Goal: Transaction & Acquisition: Book appointment/travel/reservation

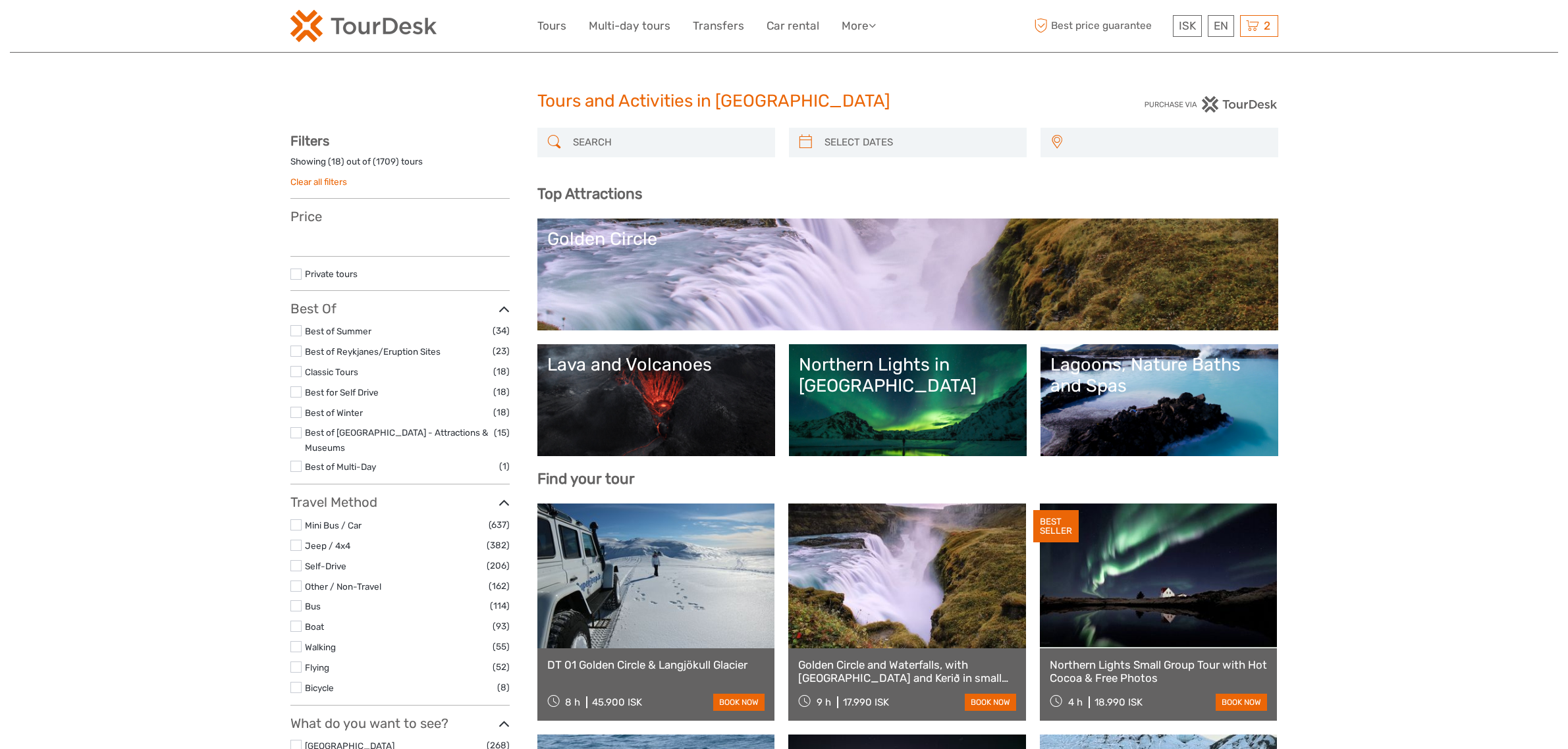
select select
click at [593, 145] on input "search" at bounding box center [669, 143] width 201 height 23
type input "hva"
select select
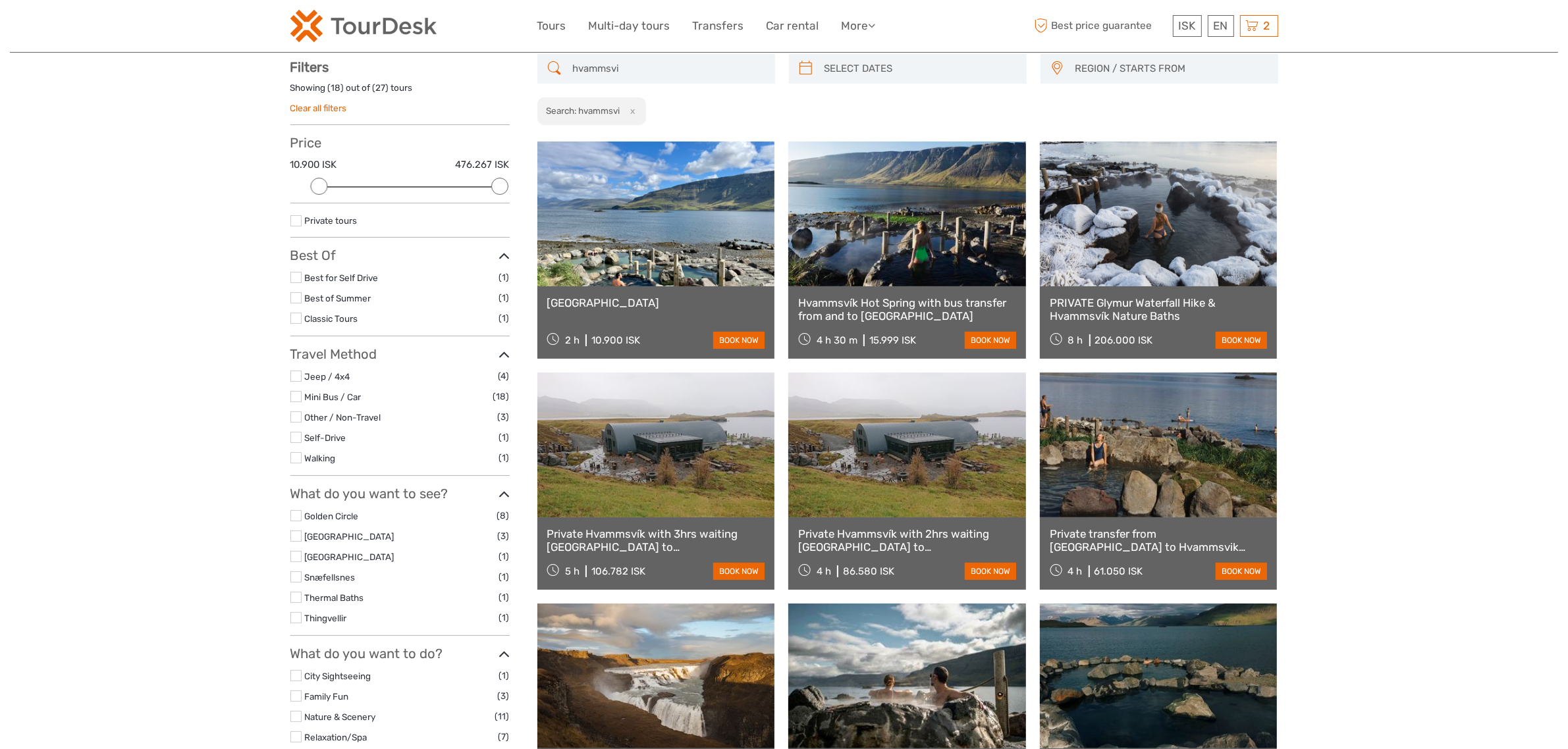
scroll to position [75, 0]
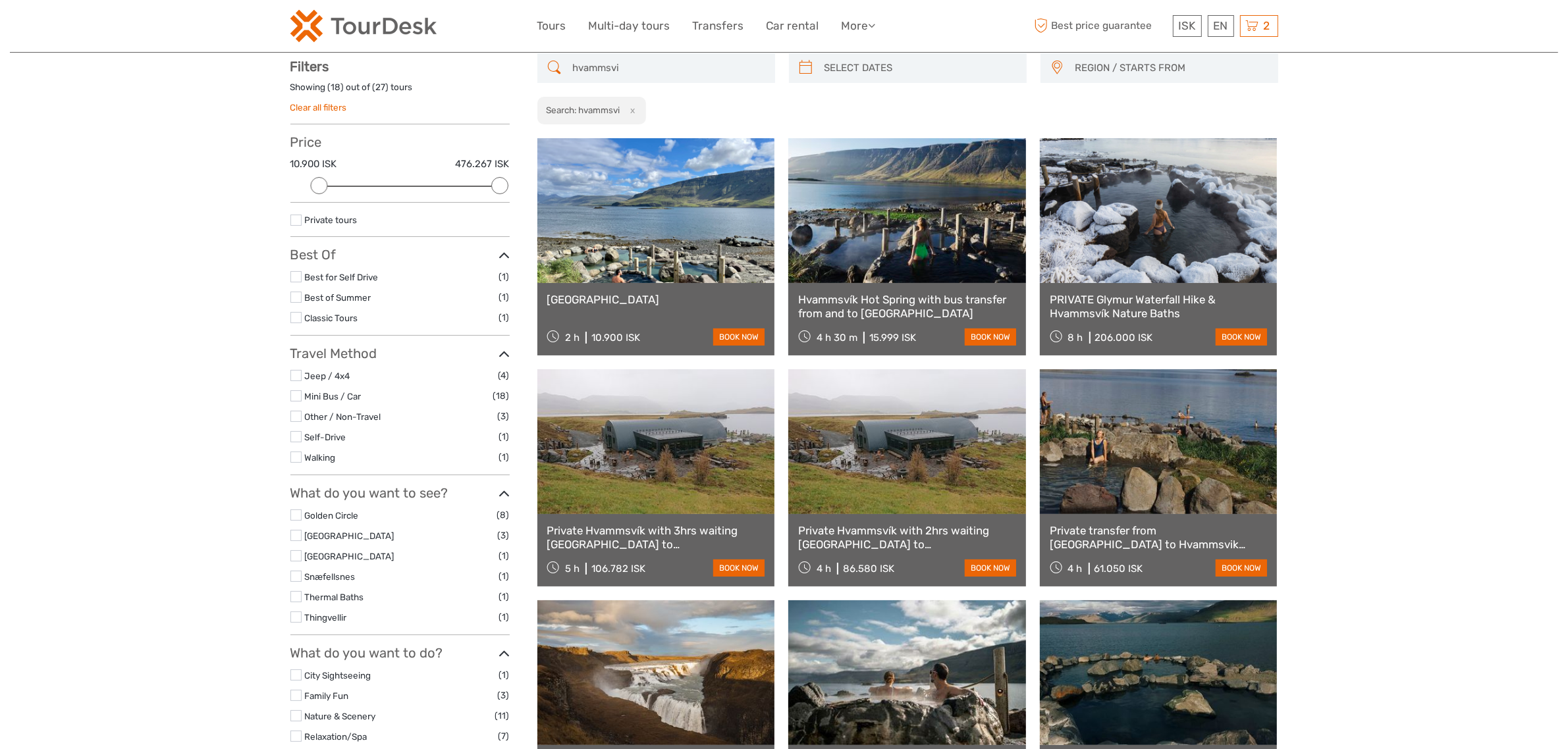
click at [648, 69] on input "hvammsvi" at bounding box center [669, 68] width 201 height 23
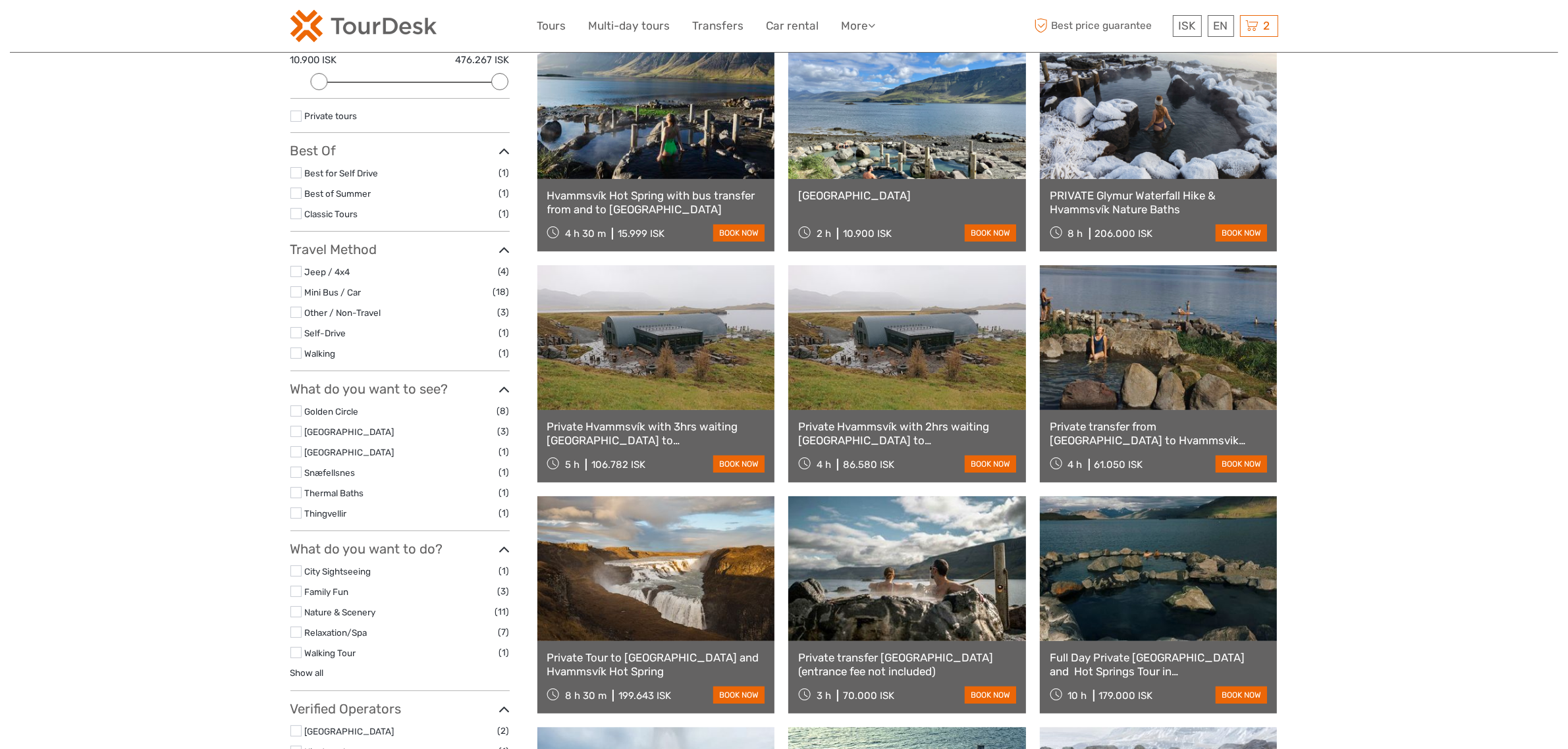
scroll to position [239, 0]
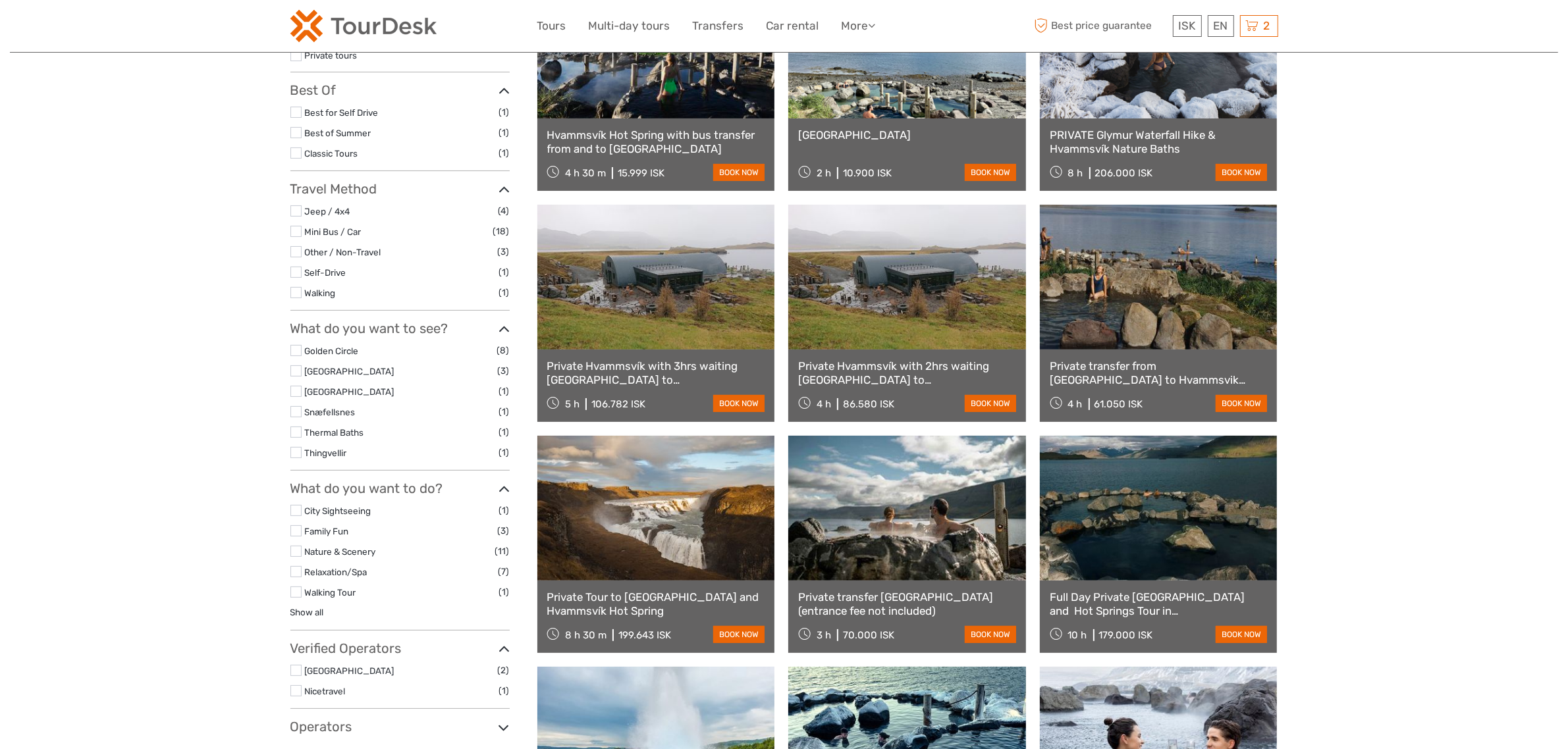
type input "hvammsvik"
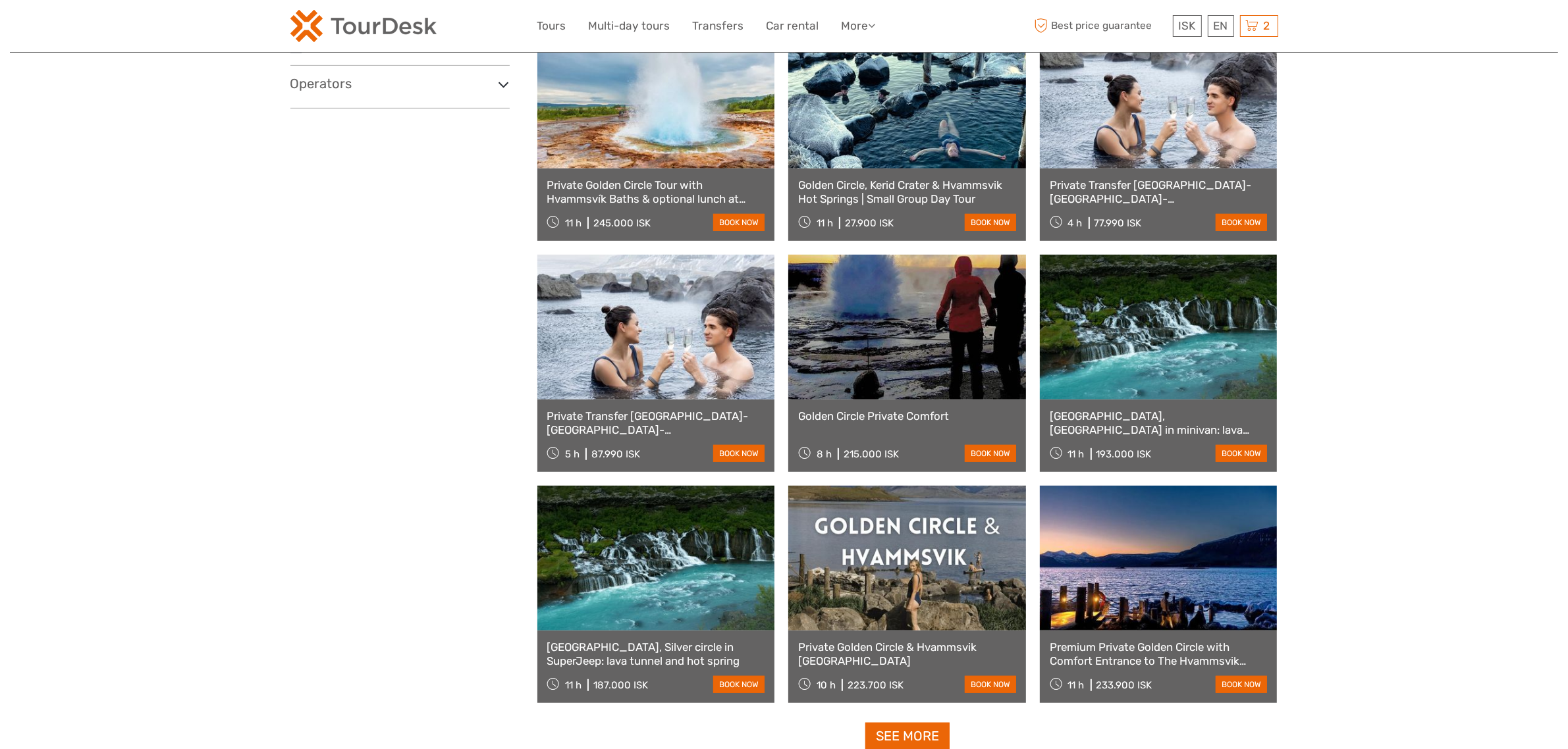
scroll to position [897, 0]
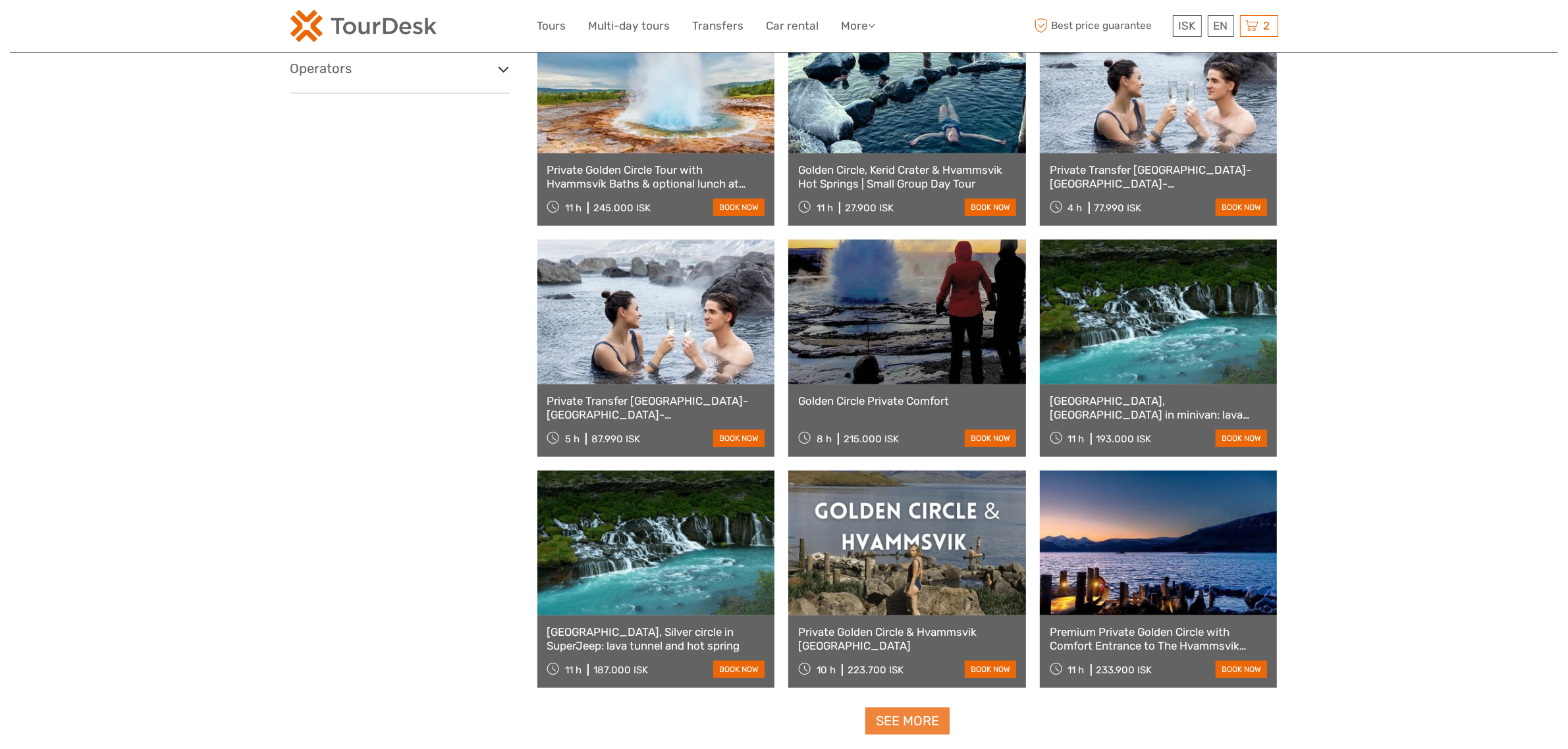
click at [936, 725] on link "See more" at bounding box center [907, 721] width 84 height 27
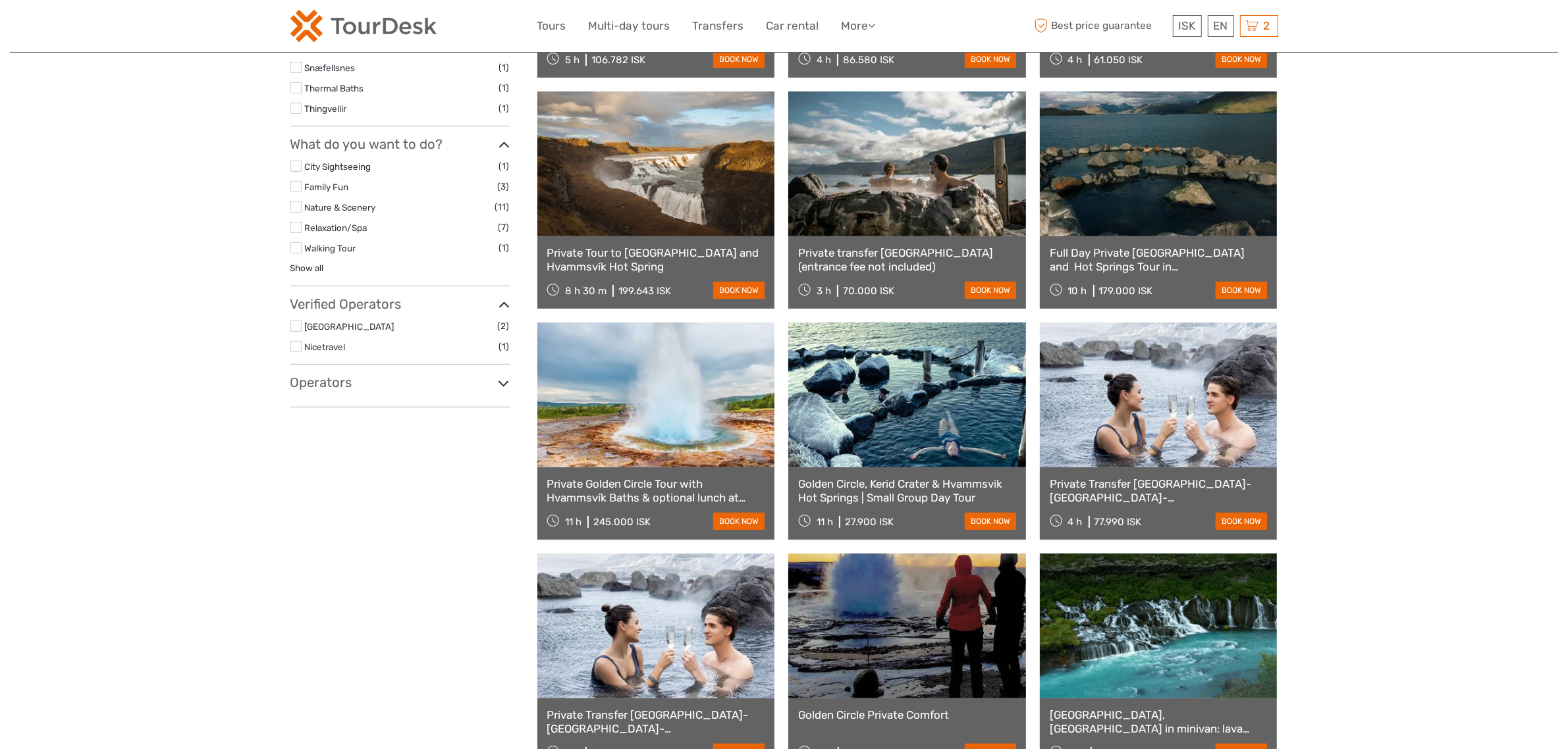
scroll to position [0, 0]
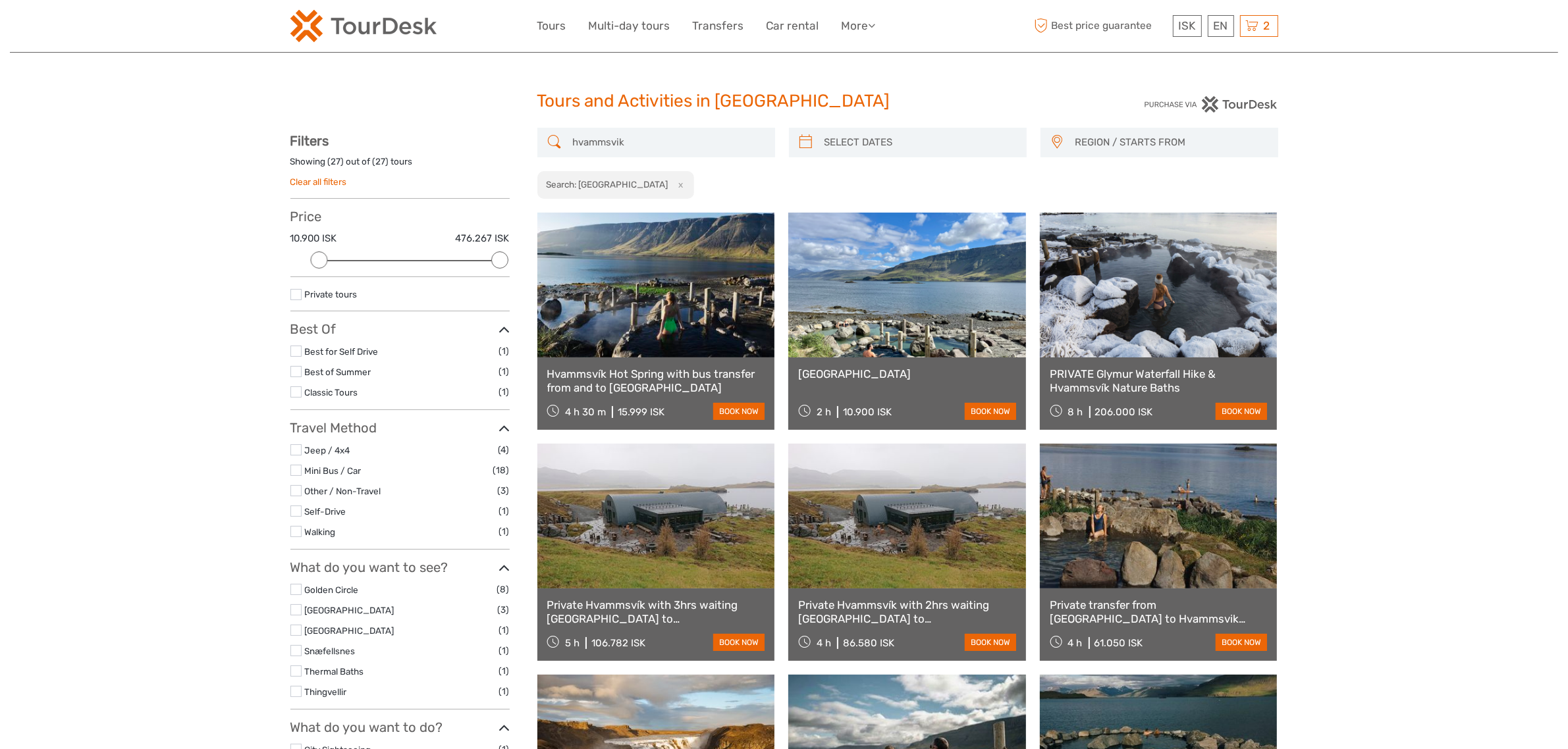
drag, startPoint x: 425, startPoint y: 588, endPoint x: 482, endPoint y: 375, distance: 220.5
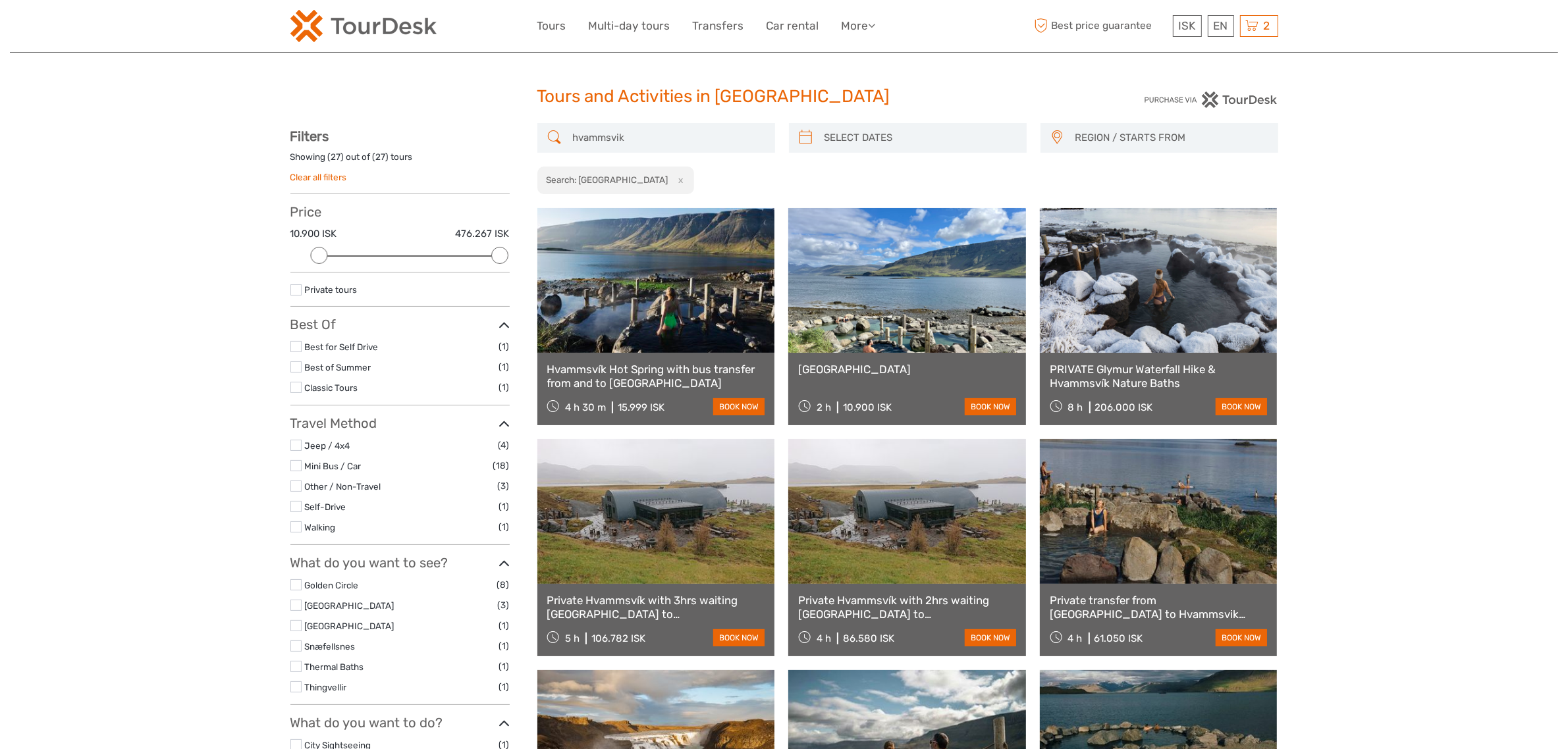
scroll to position [247, 0]
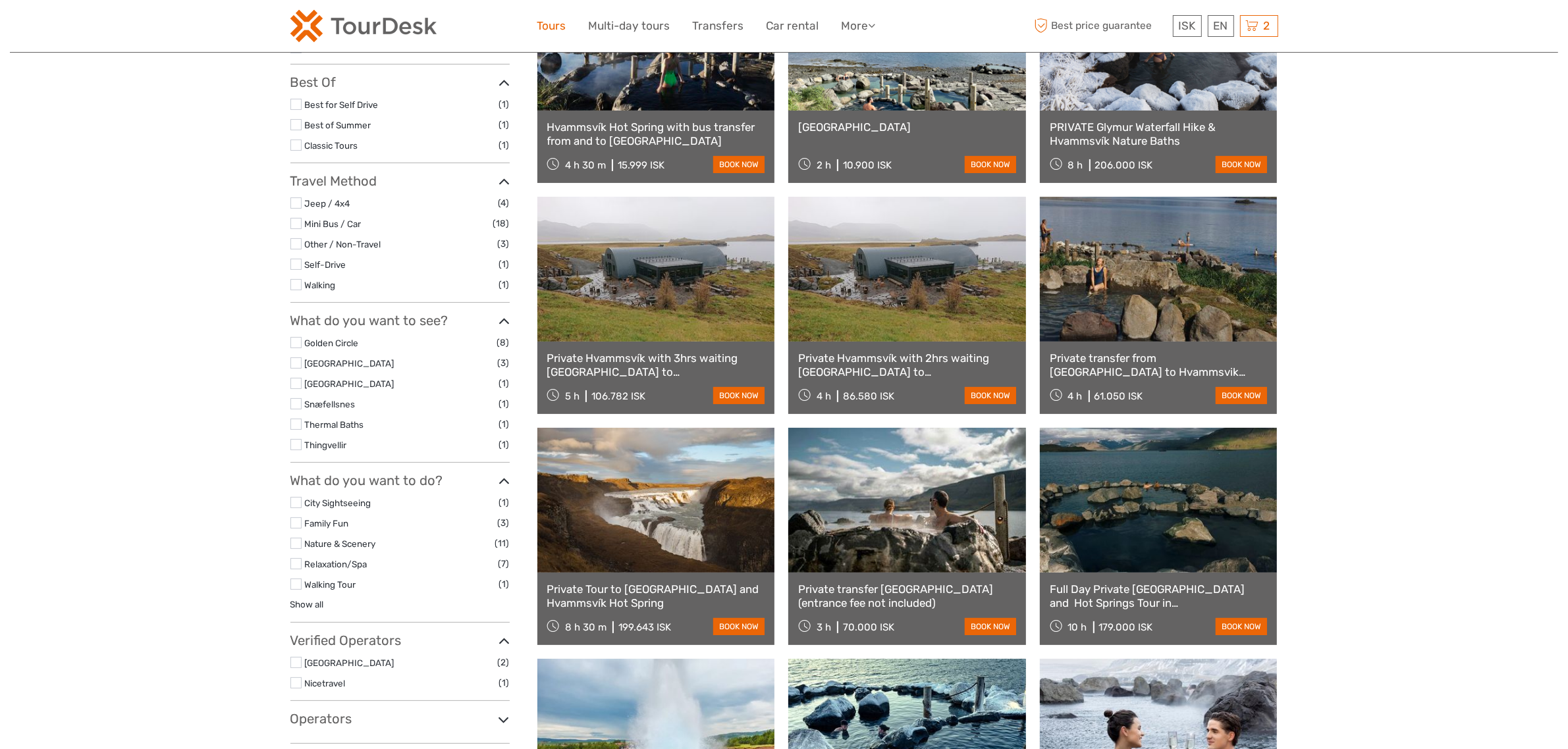
click at [548, 28] on link "Tours" at bounding box center [552, 26] width 29 height 19
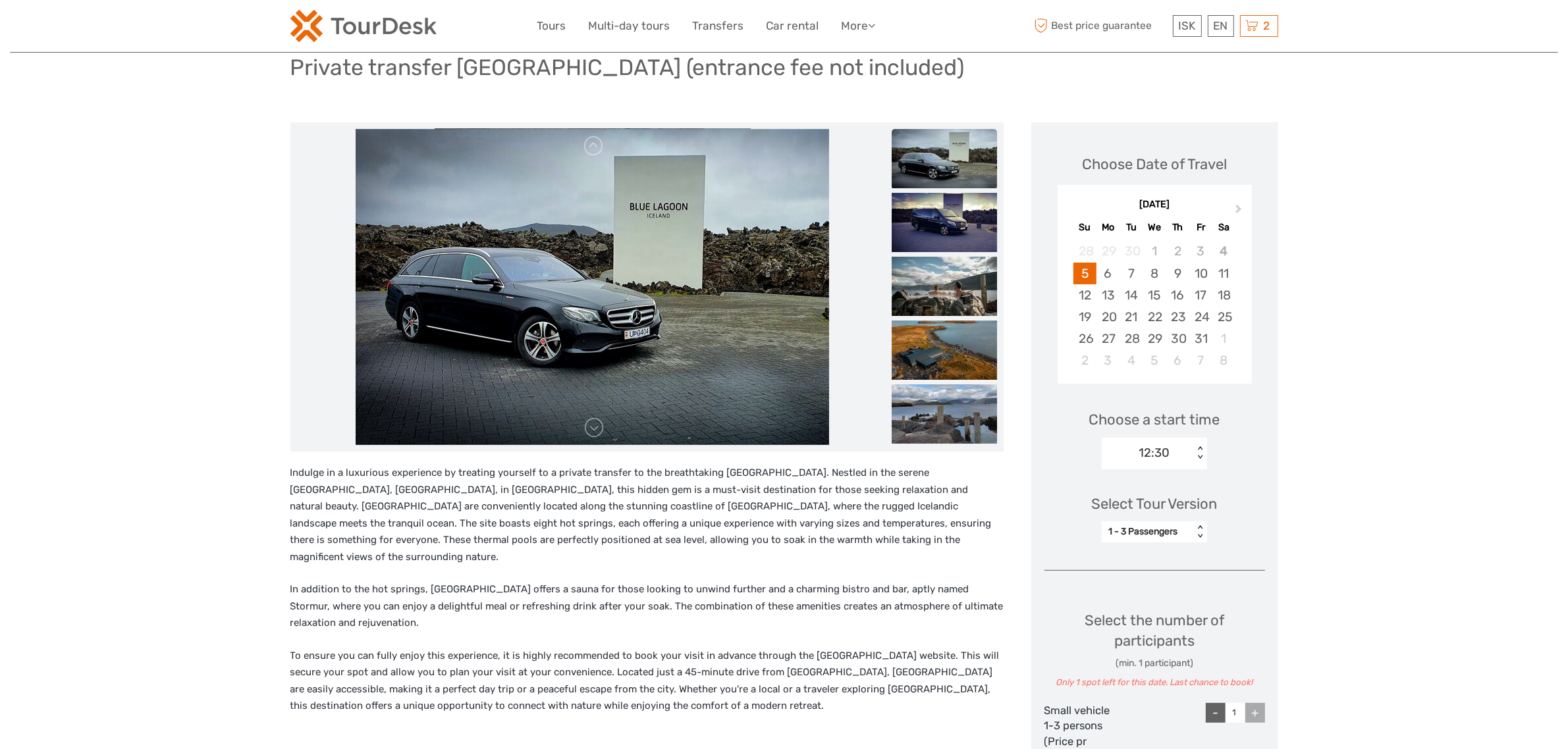
scroll to position [329, 0]
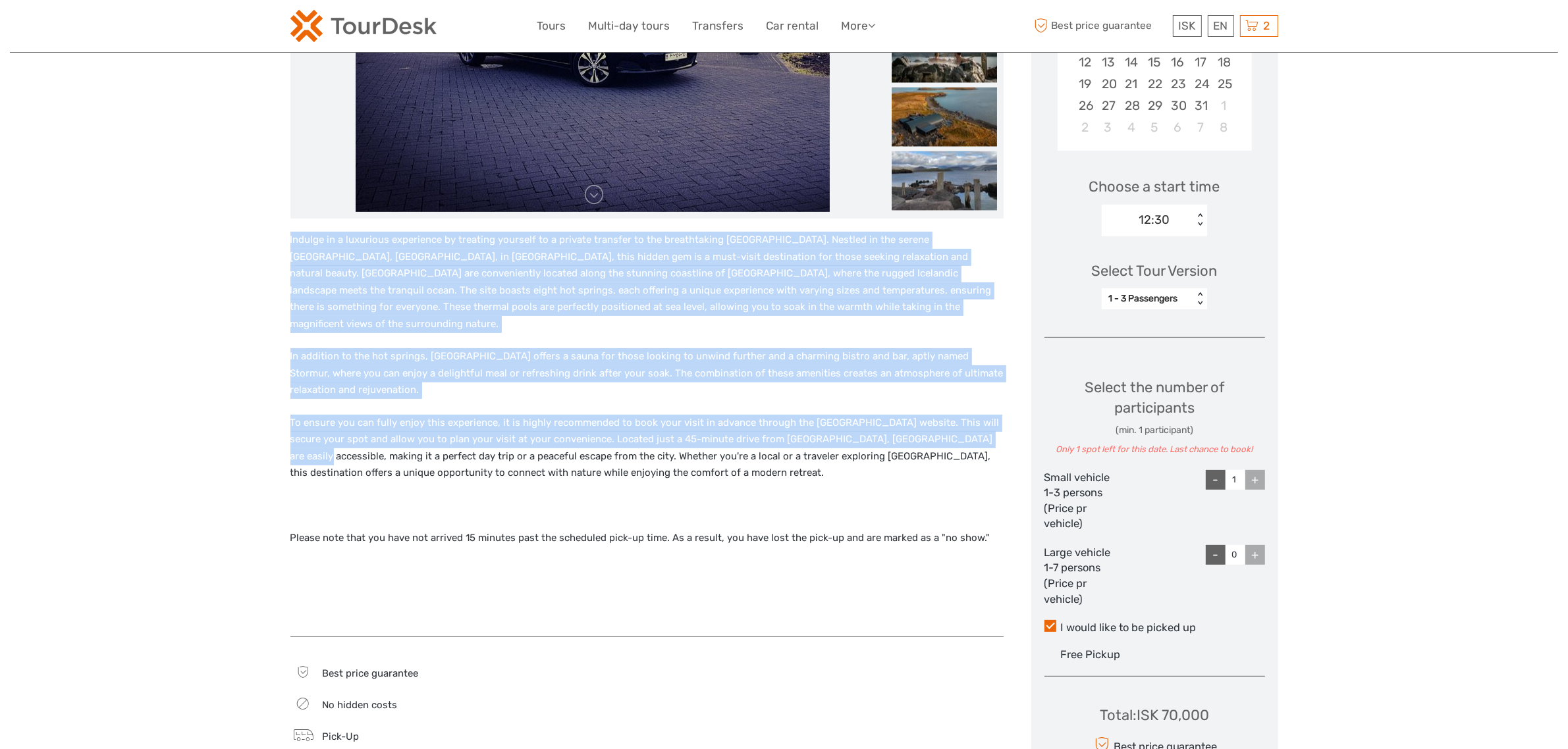
drag, startPoint x: 271, startPoint y: 244, endPoint x: 991, endPoint y: 423, distance: 741.9
click at [991, 423] on div "Region / Starts from: Capital Region Travel method: Mini Bus / Car 3 hours Priv…" at bounding box center [784, 515] width 1548 height 1690
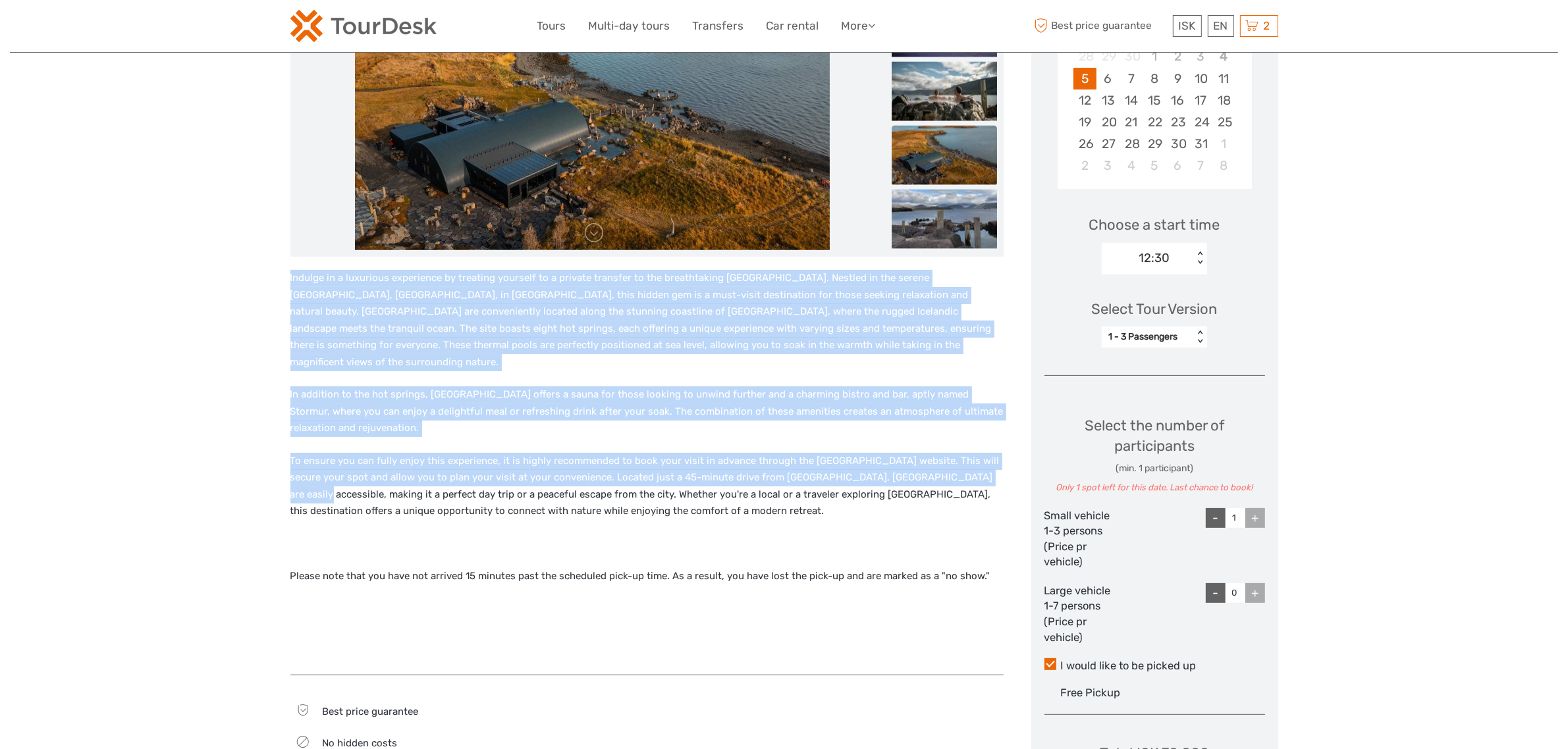
scroll to position [82, 0]
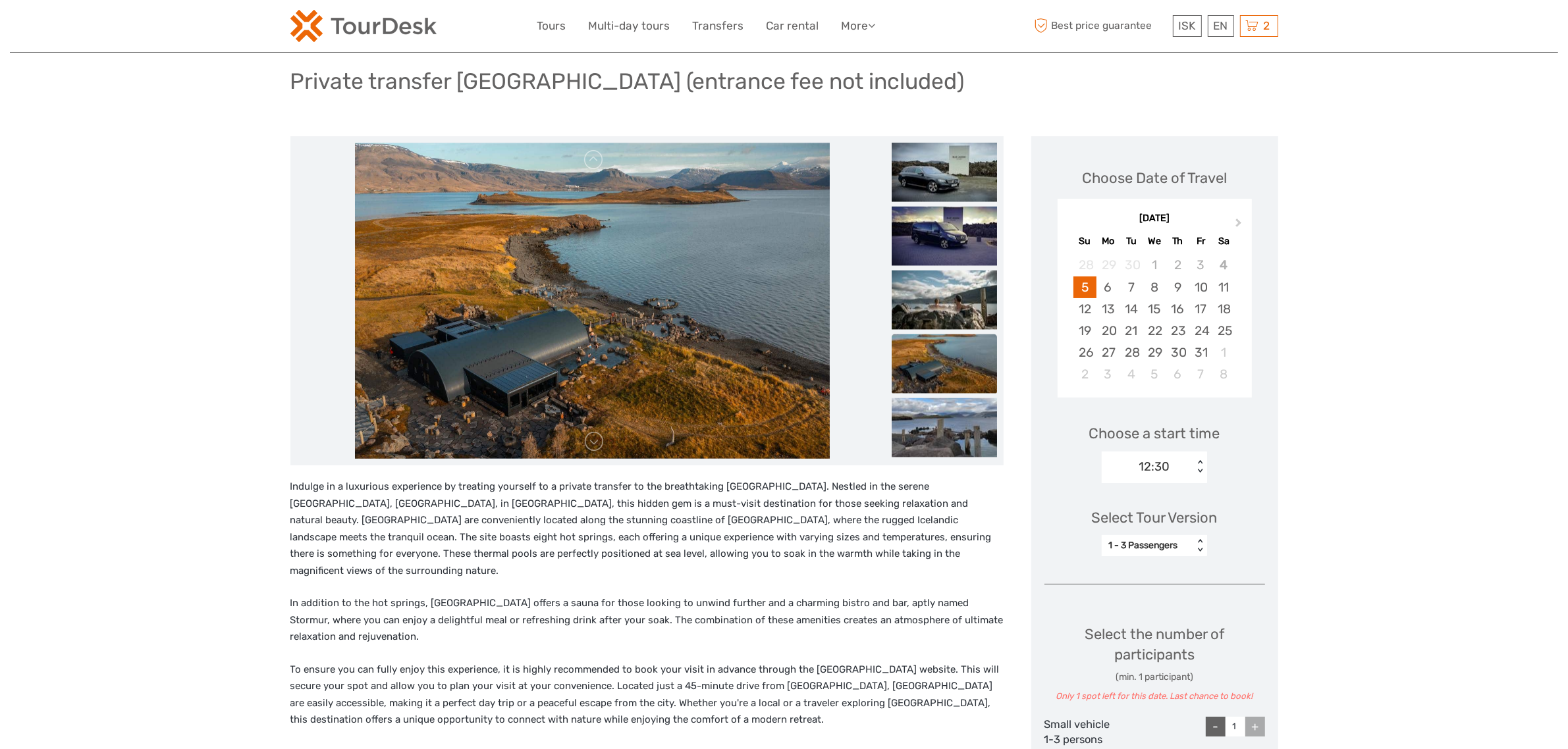
click at [1168, 554] on div "1 - 3 Passengers" at bounding box center [1148, 546] width 92 height 15
click at [1156, 606] on div "1 - 7 Passengers" at bounding box center [1154, 601] width 92 height 22
type input "0"
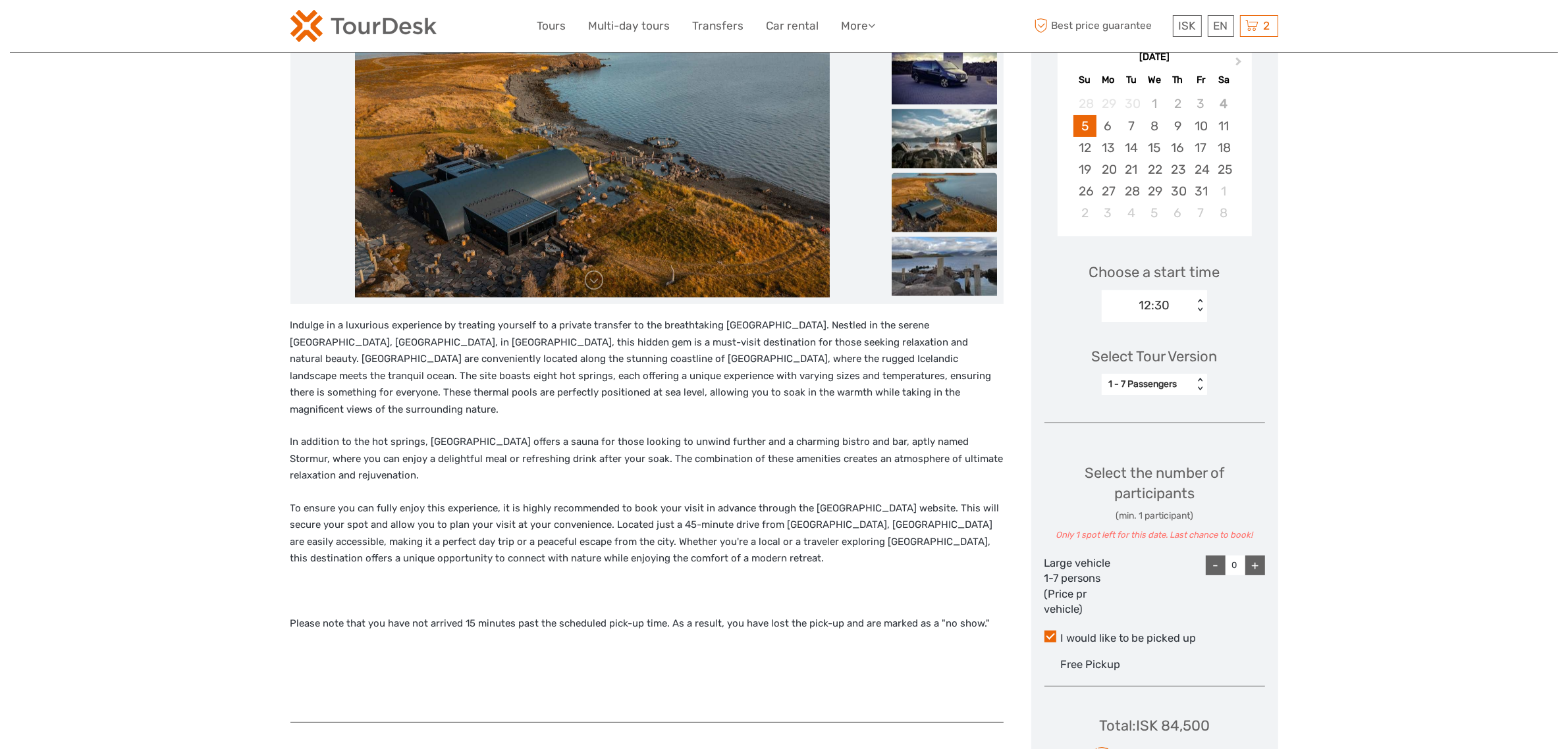
scroll to position [247, 0]
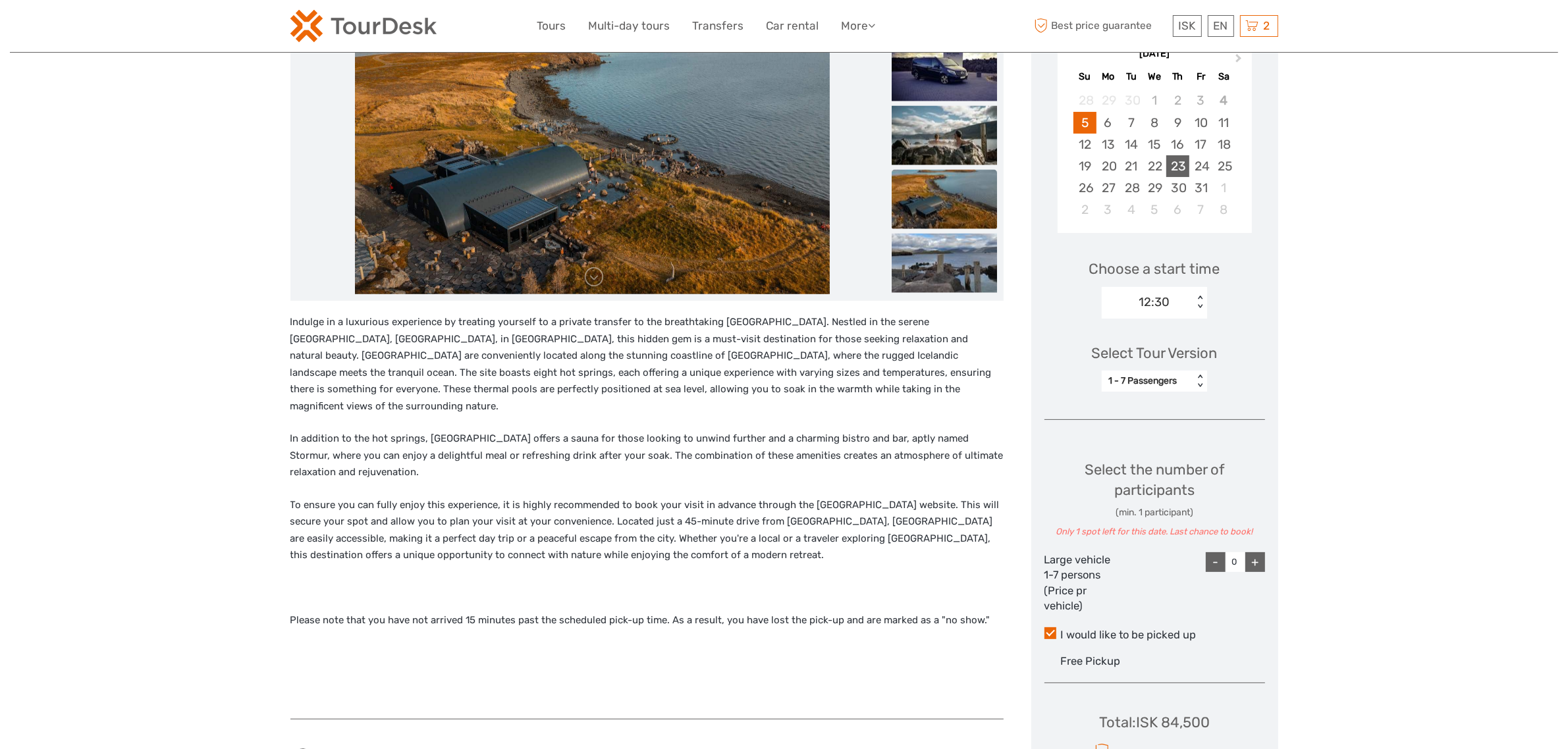
click at [1170, 170] on div "23" at bounding box center [1177, 166] width 23 height 22
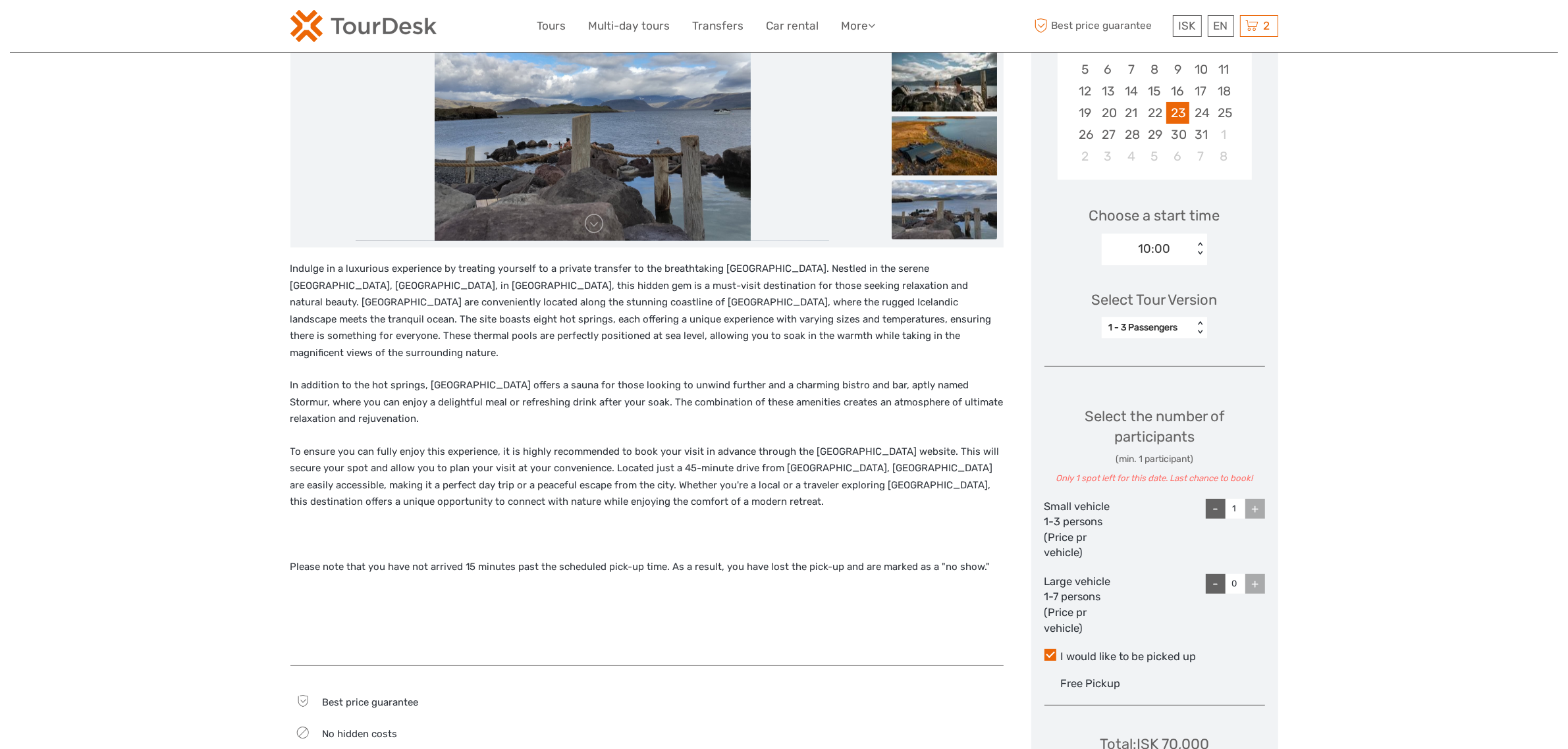
scroll to position [329, 0]
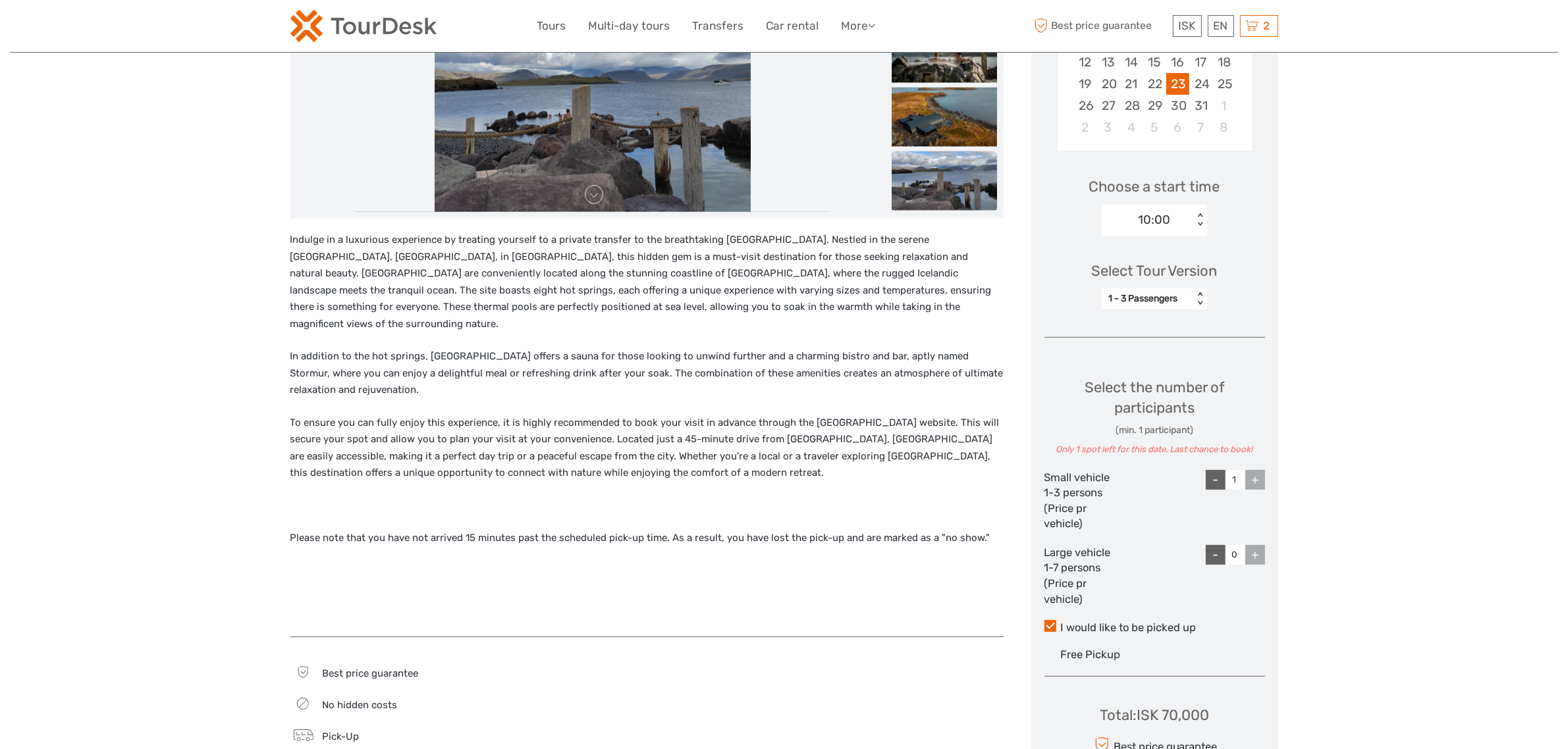
click at [1261, 484] on div "+" at bounding box center [1255, 480] width 20 height 20
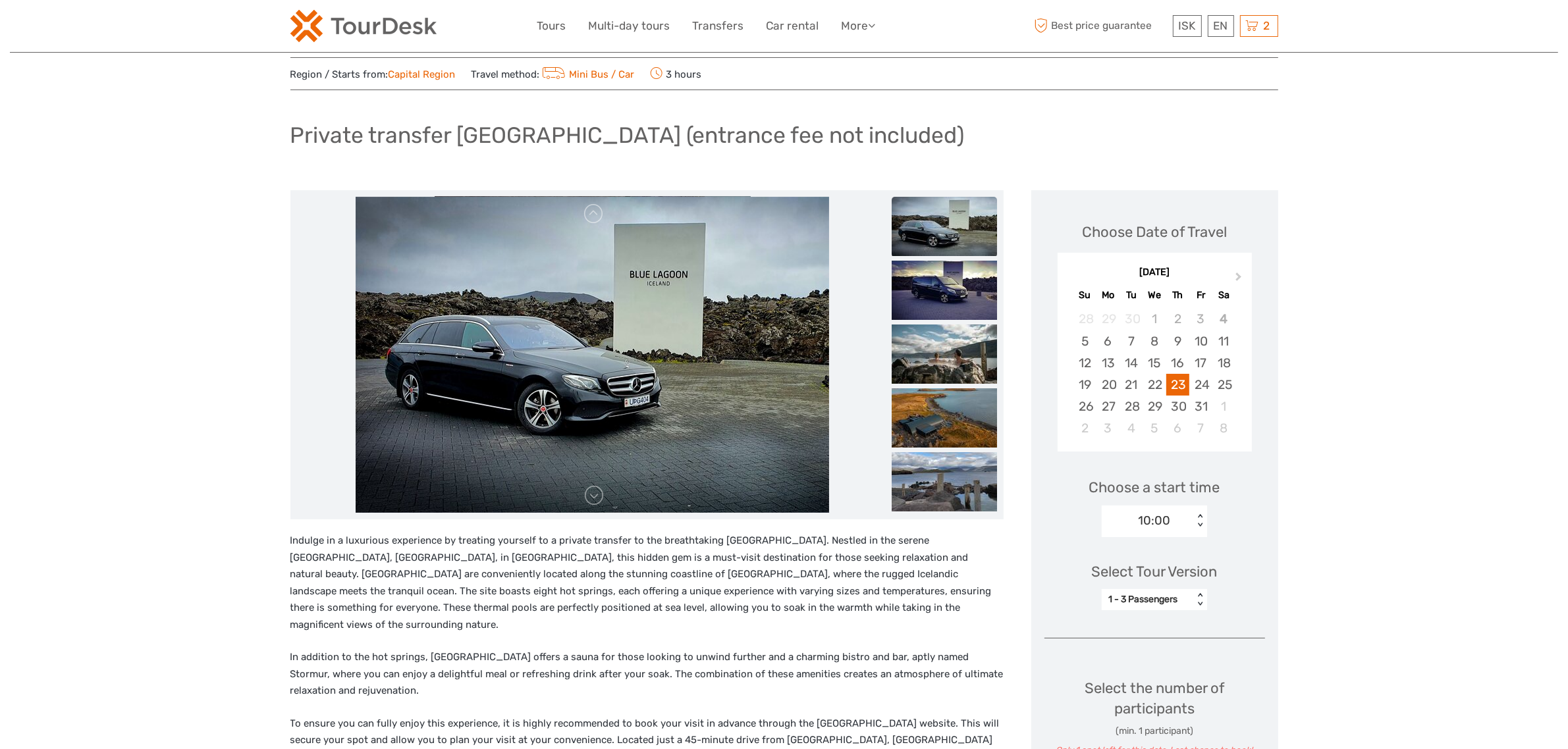
scroll to position [0, 0]
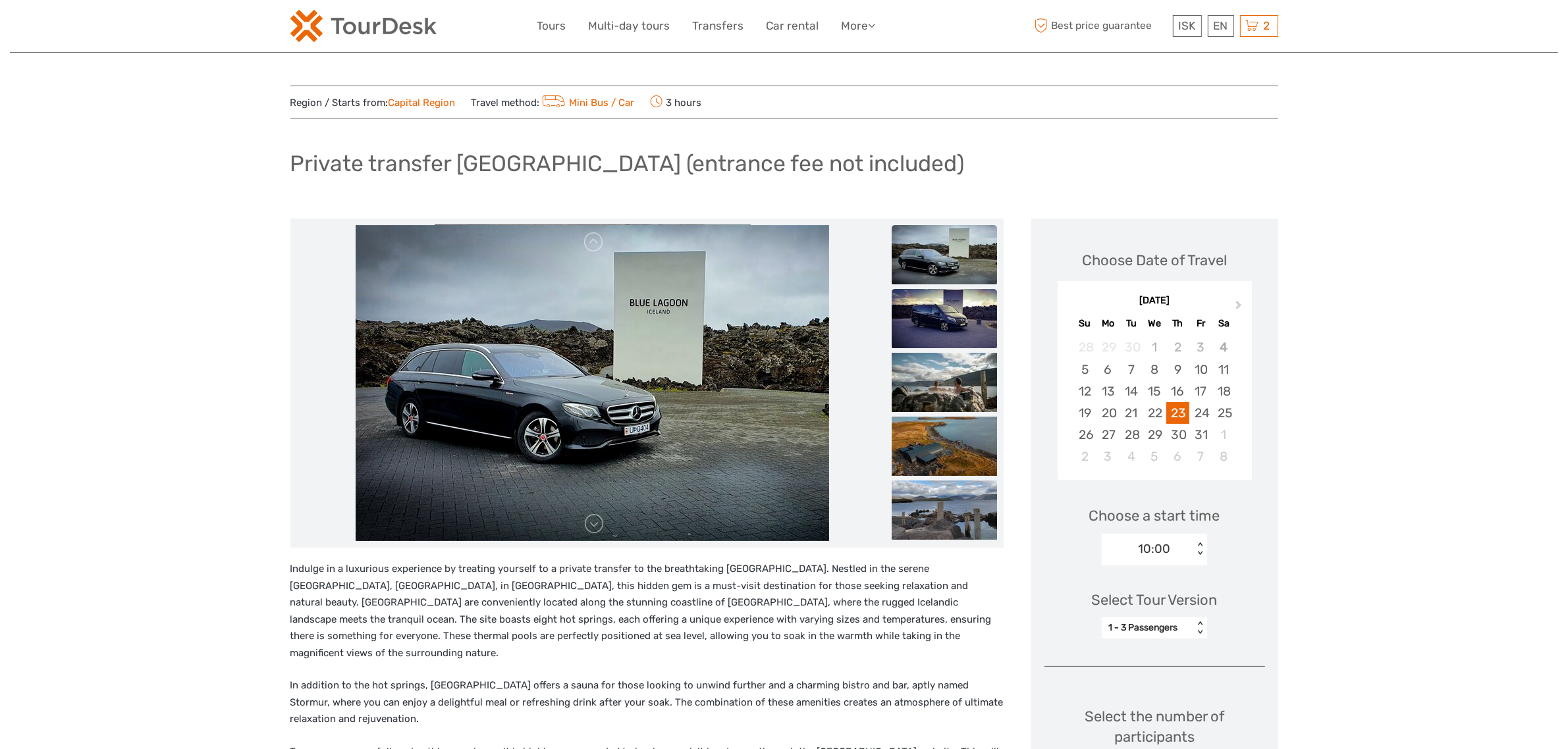
click at [904, 310] on img at bounding box center [944, 319] width 105 height 59
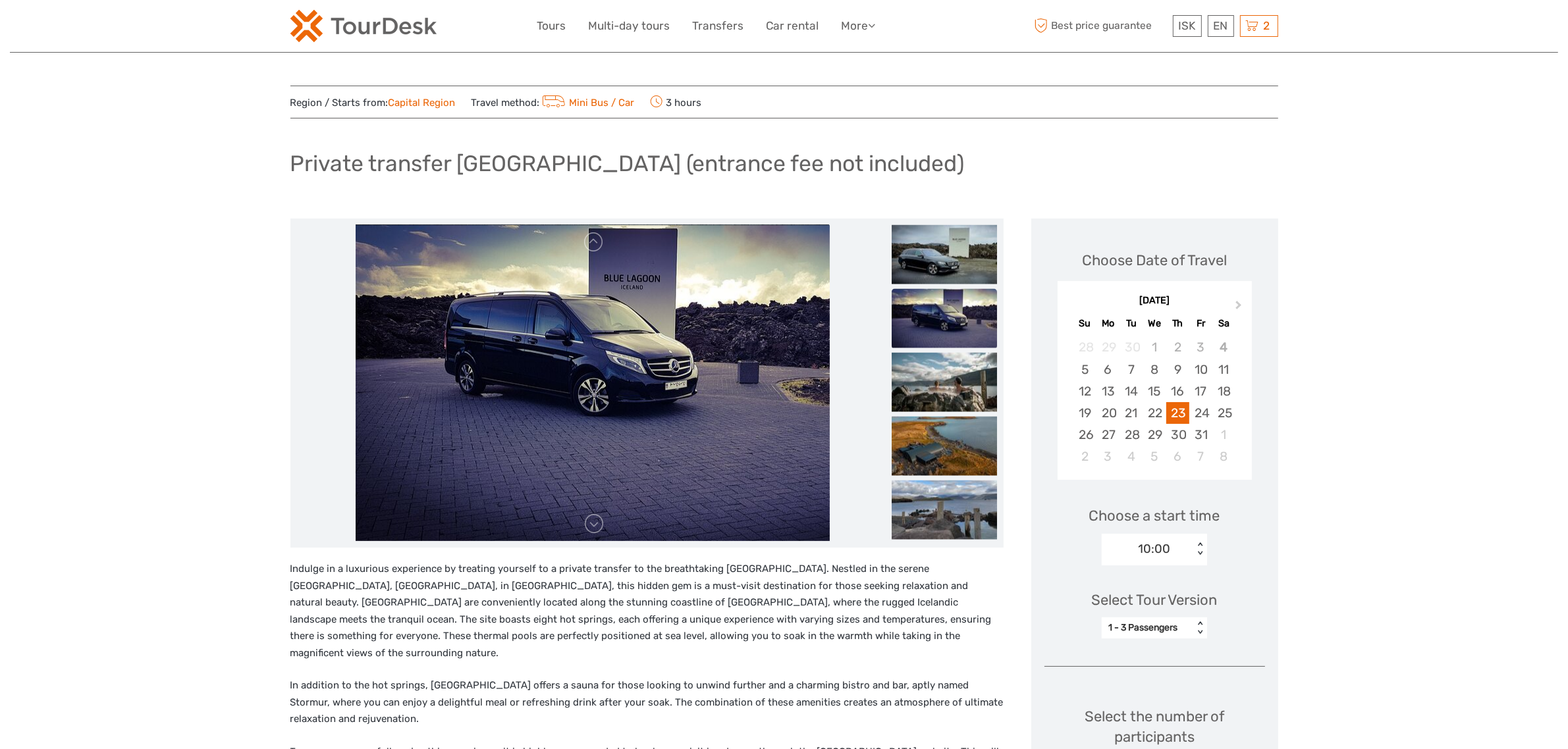
click at [936, 348] on img at bounding box center [944, 319] width 105 height 59
click at [940, 393] on img at bounding box center [944, 382] width 105 height 59
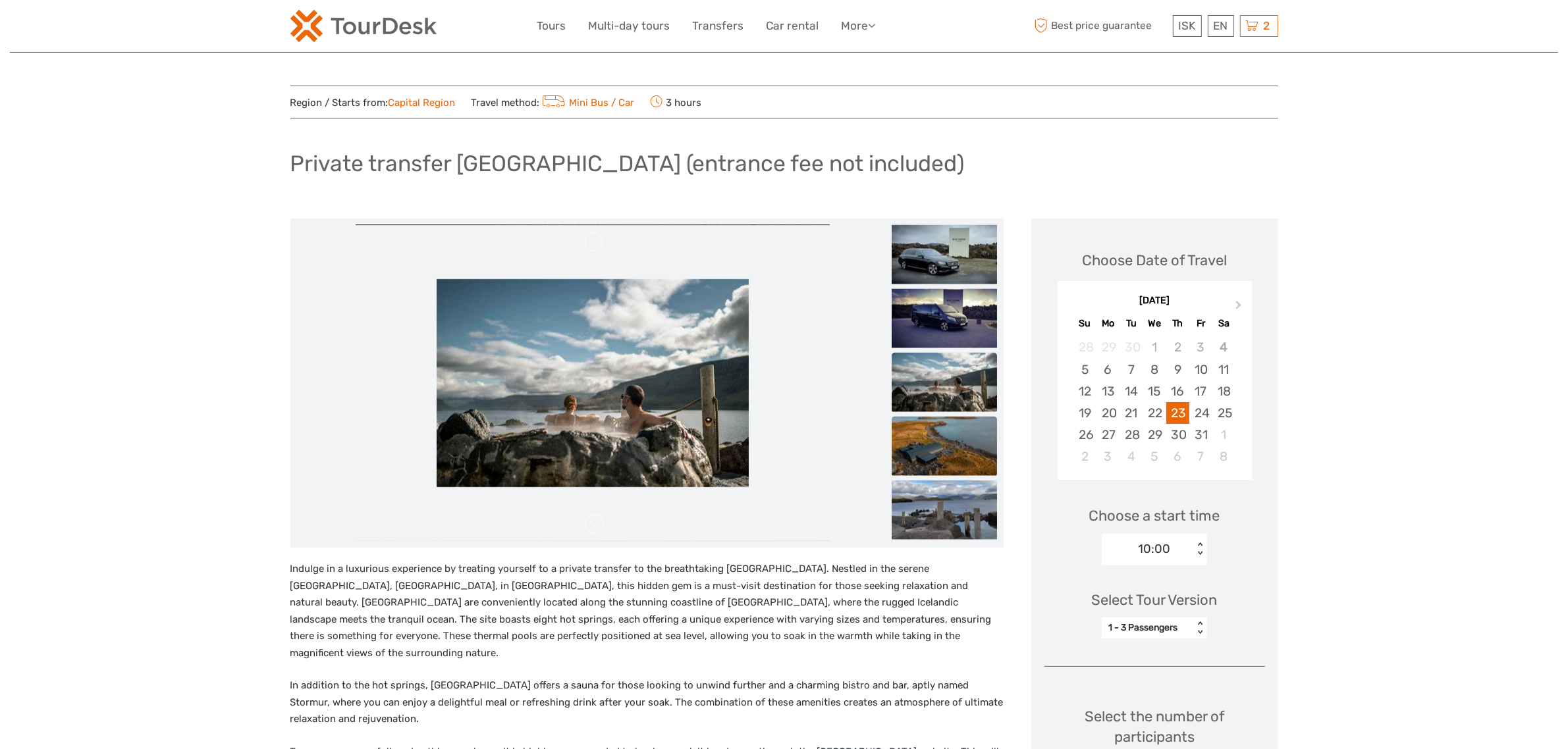
click at [945, 429] on img at bounding box center [944, 446] width 105 height 59
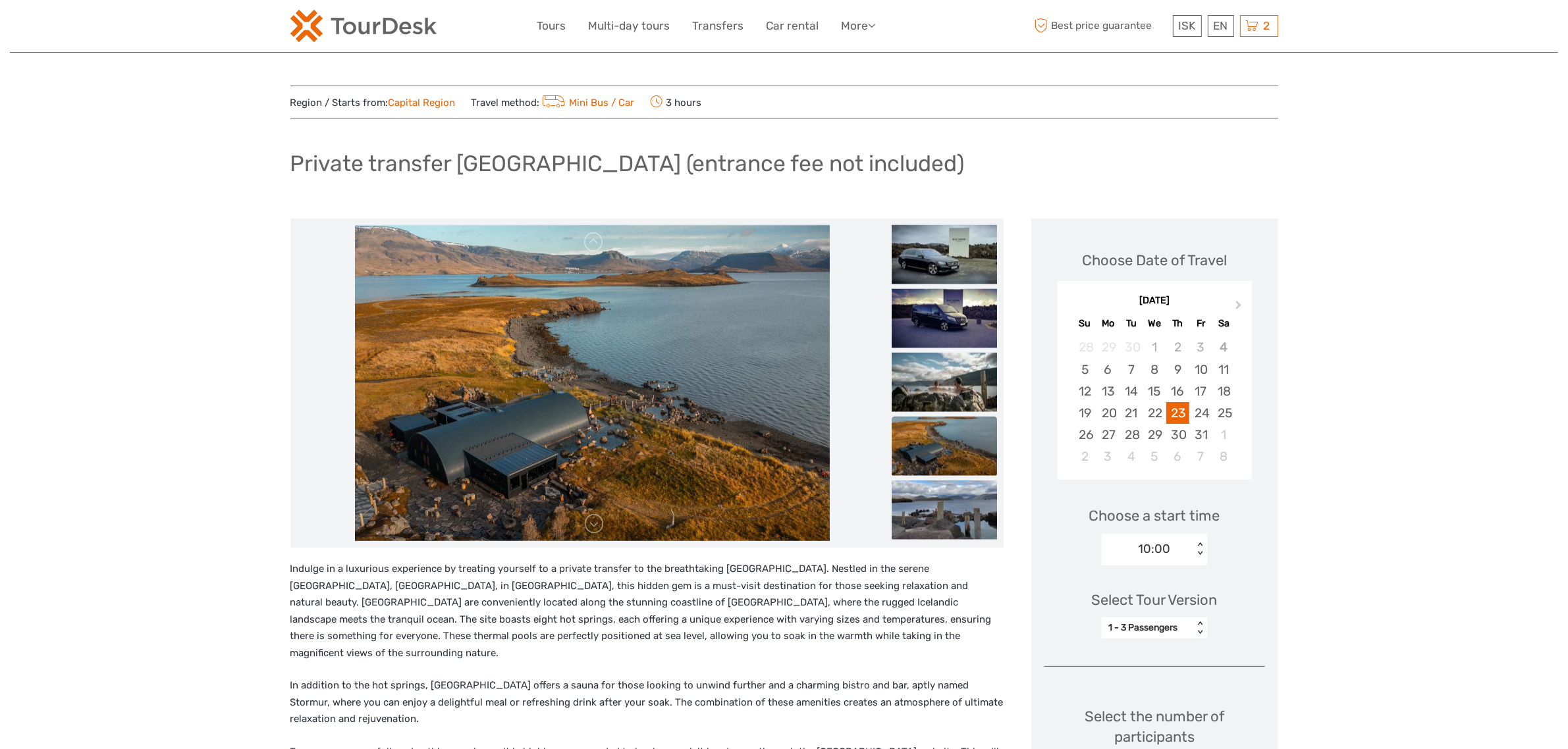
click at [945, 476] on li at bounding box center [944, 446] width 105 height 60
click at [950, 489] on img at bounding box center [944, 511] width 105 height 59
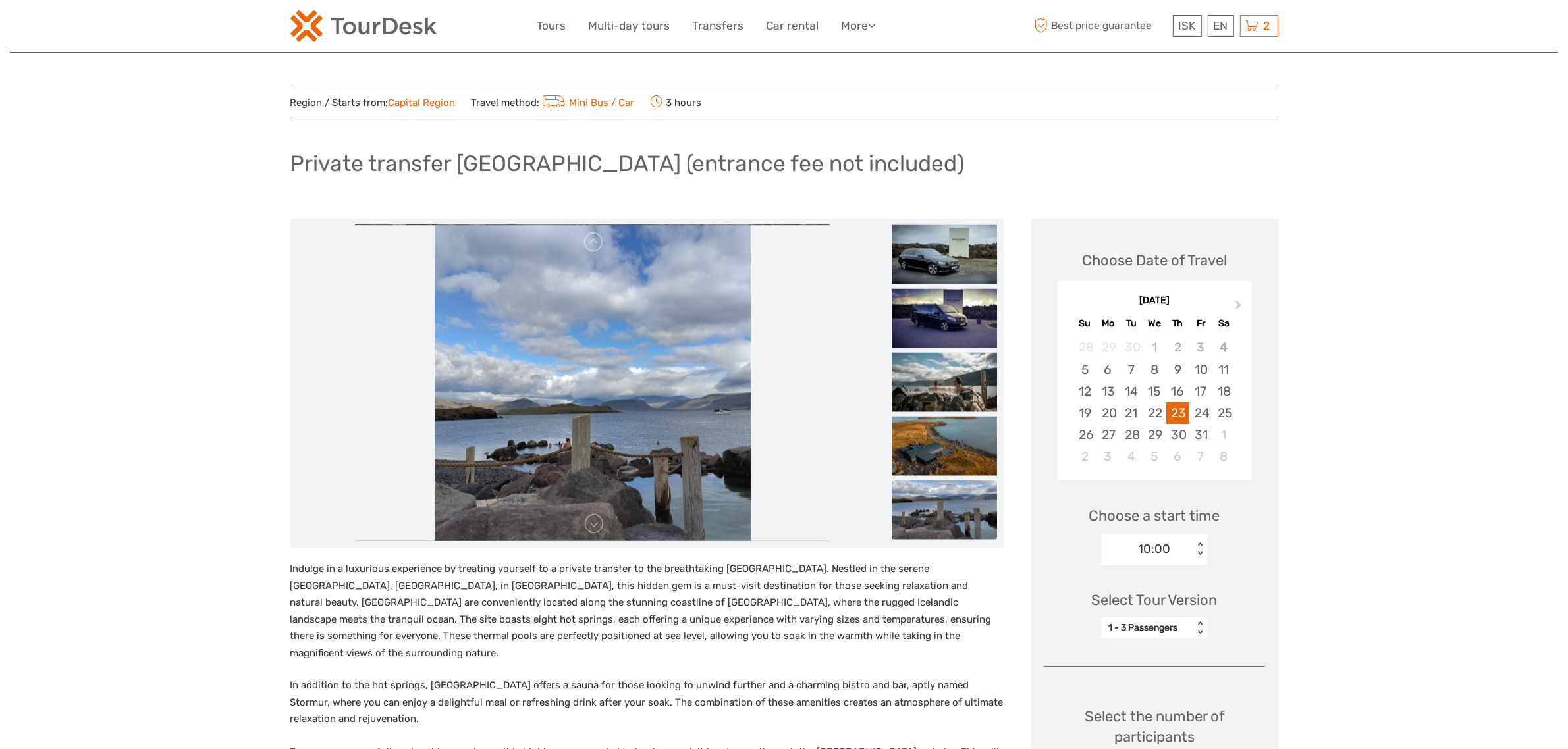
click at [950, 496] on img at bounding box center [944, 511] width 105 height 59
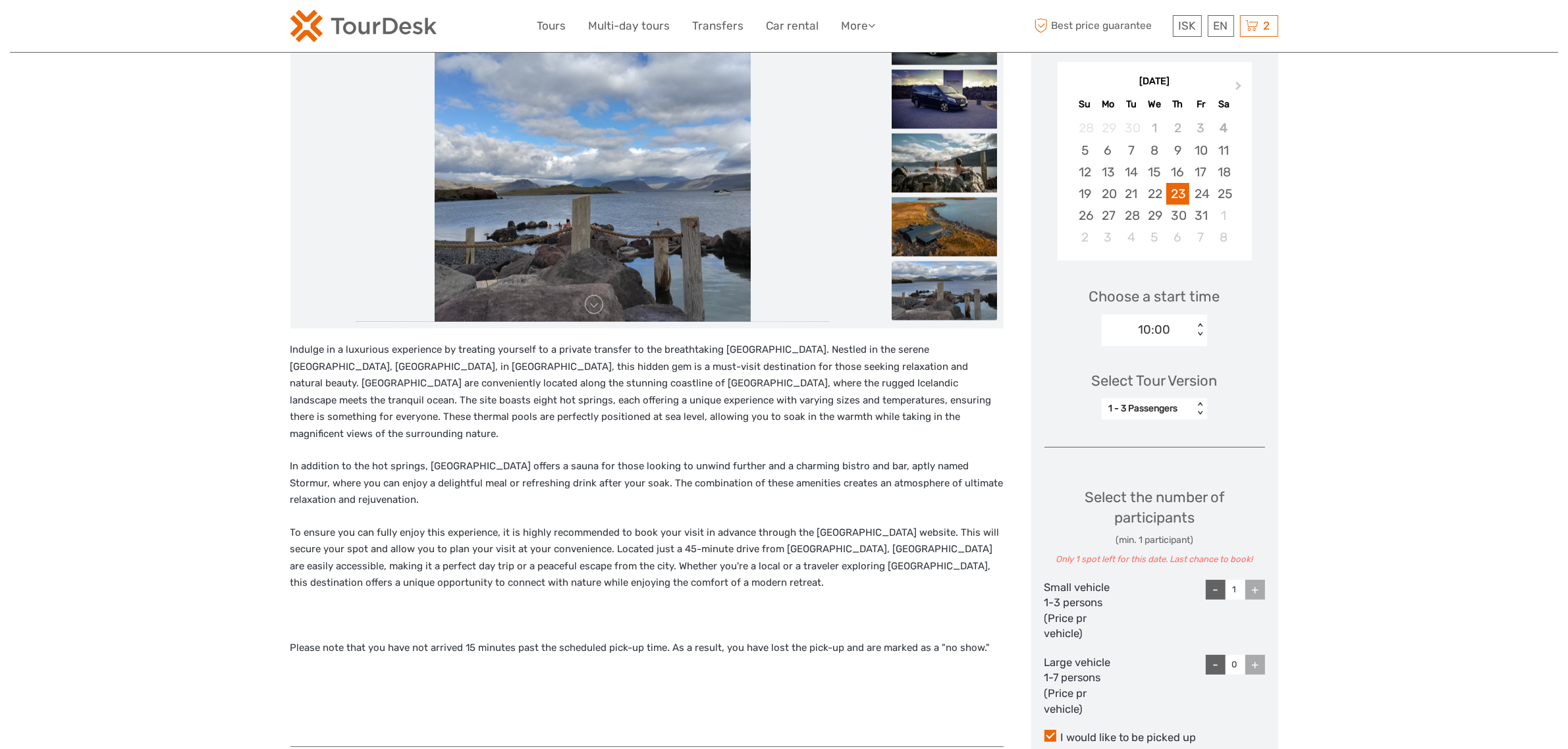
scroll to position [82, 0]
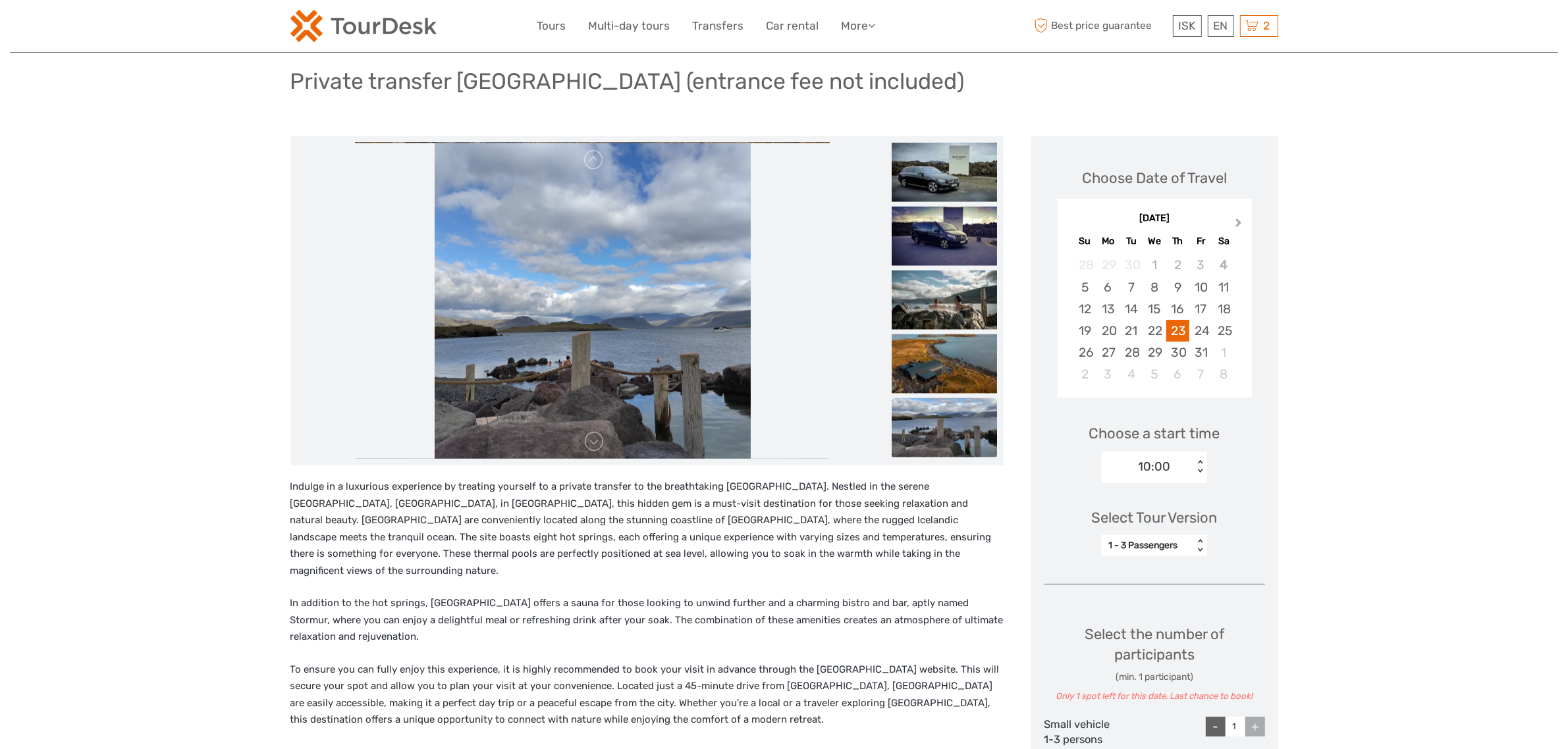
click at [1230, 221] on button "Next Month" at bounding box center [1239, 226] width 21 height 21
click at [1157, 319] on div "12" at bounding box center [1154, 308] width 23 height 22
click at [1170, 479] on div "10:00 < >" at bounding box center [1154, 467] width 105 height 32
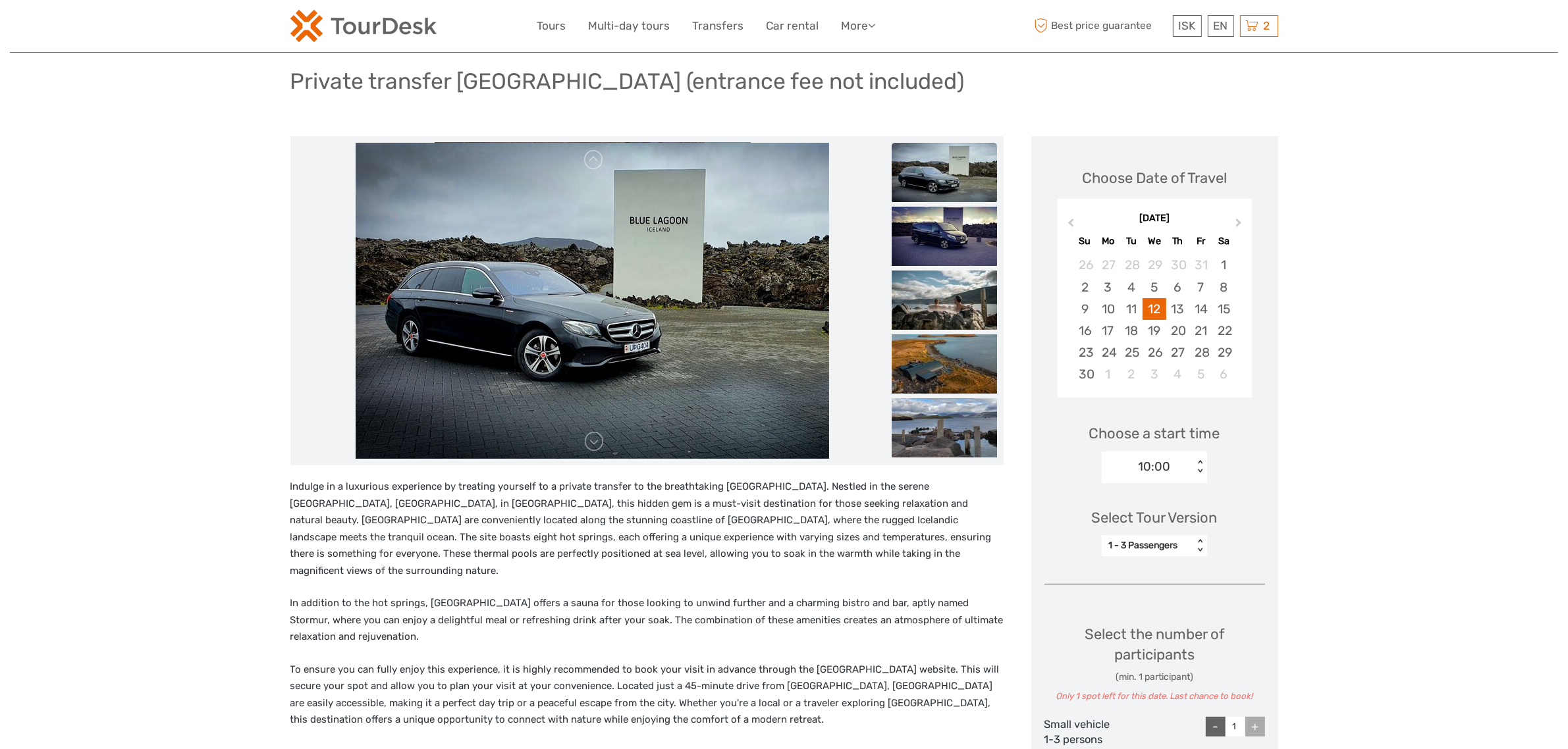
click at [1170, 474] on div "10:00" at bounding box center [1155, 466] width 33 height 17
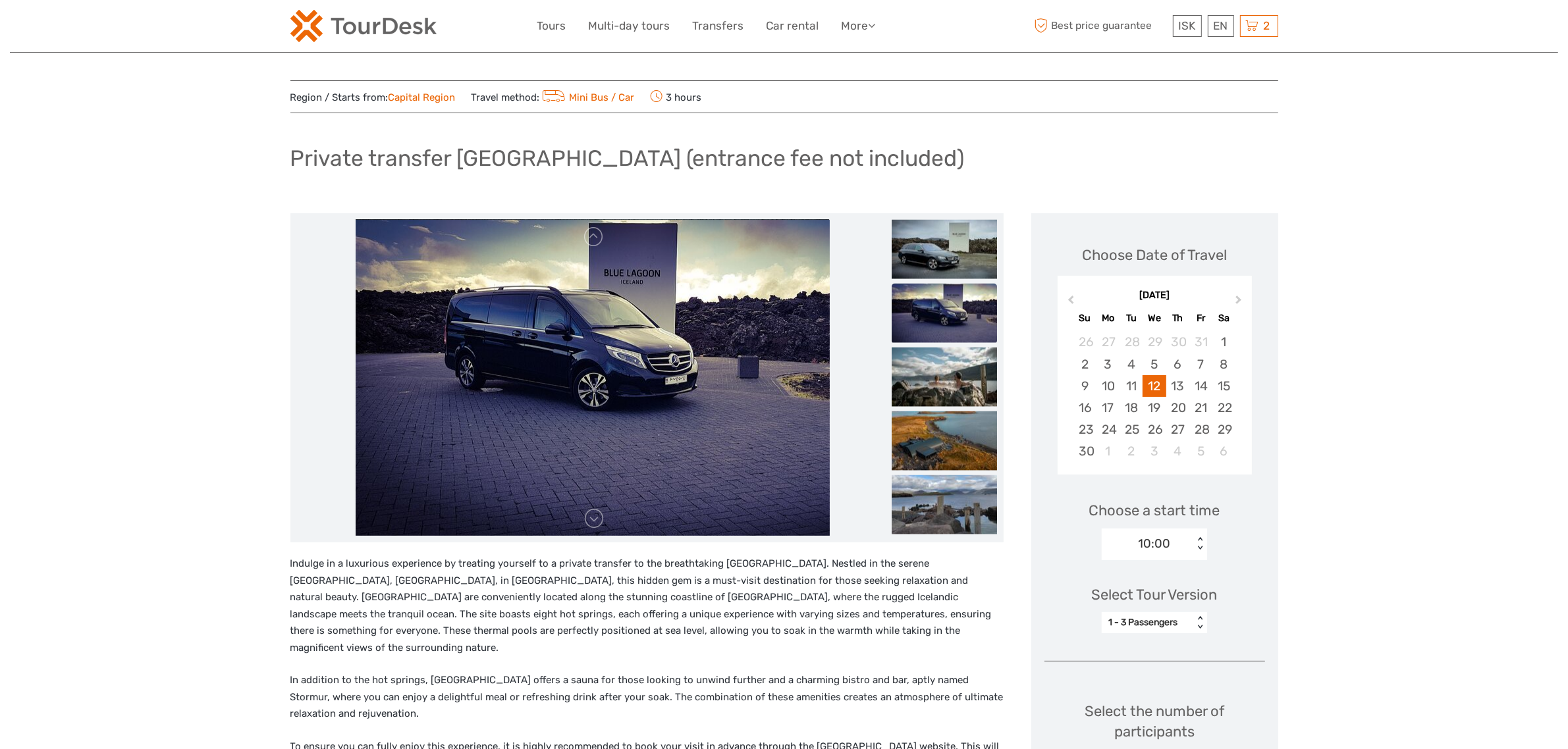
scroll to position [0, 0]
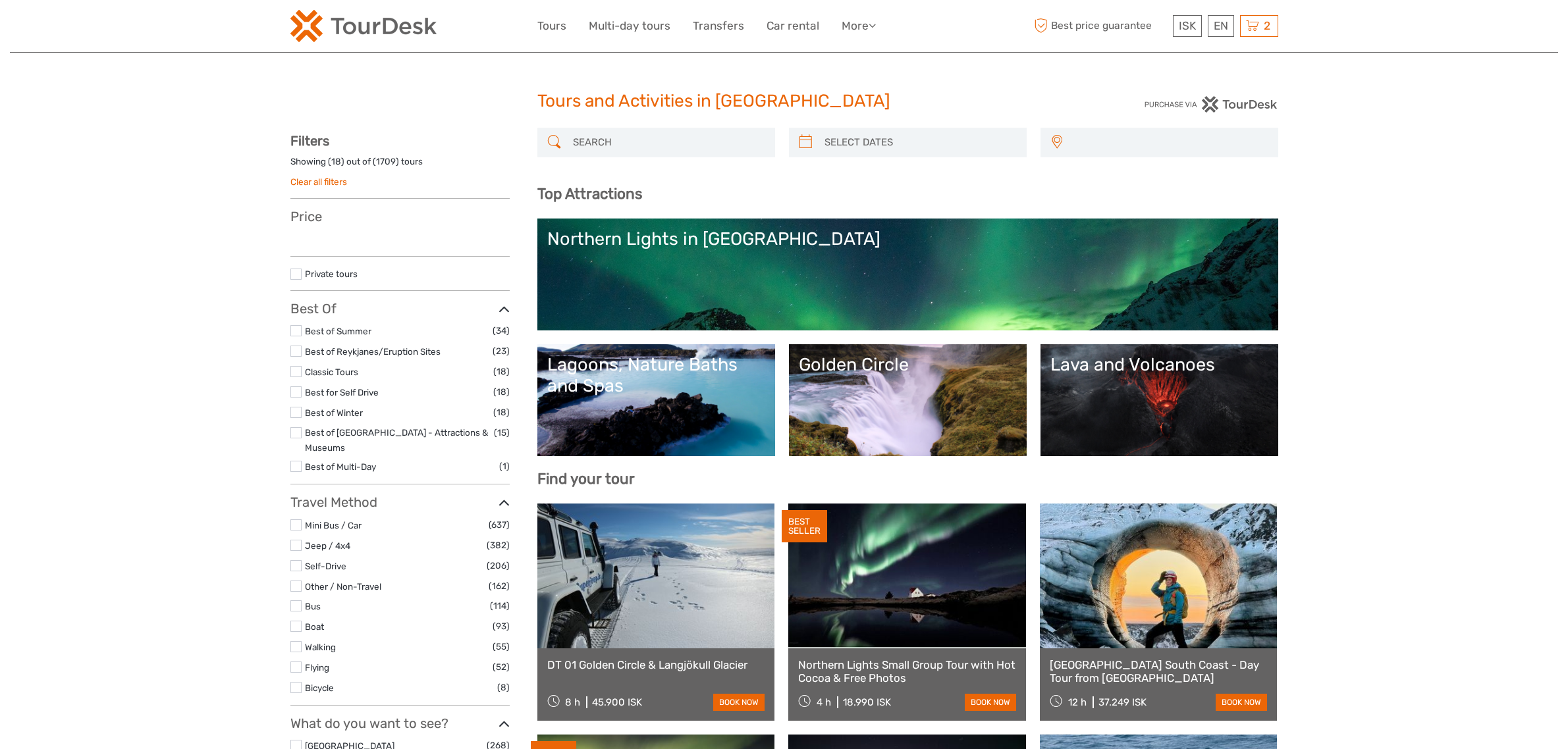
select select
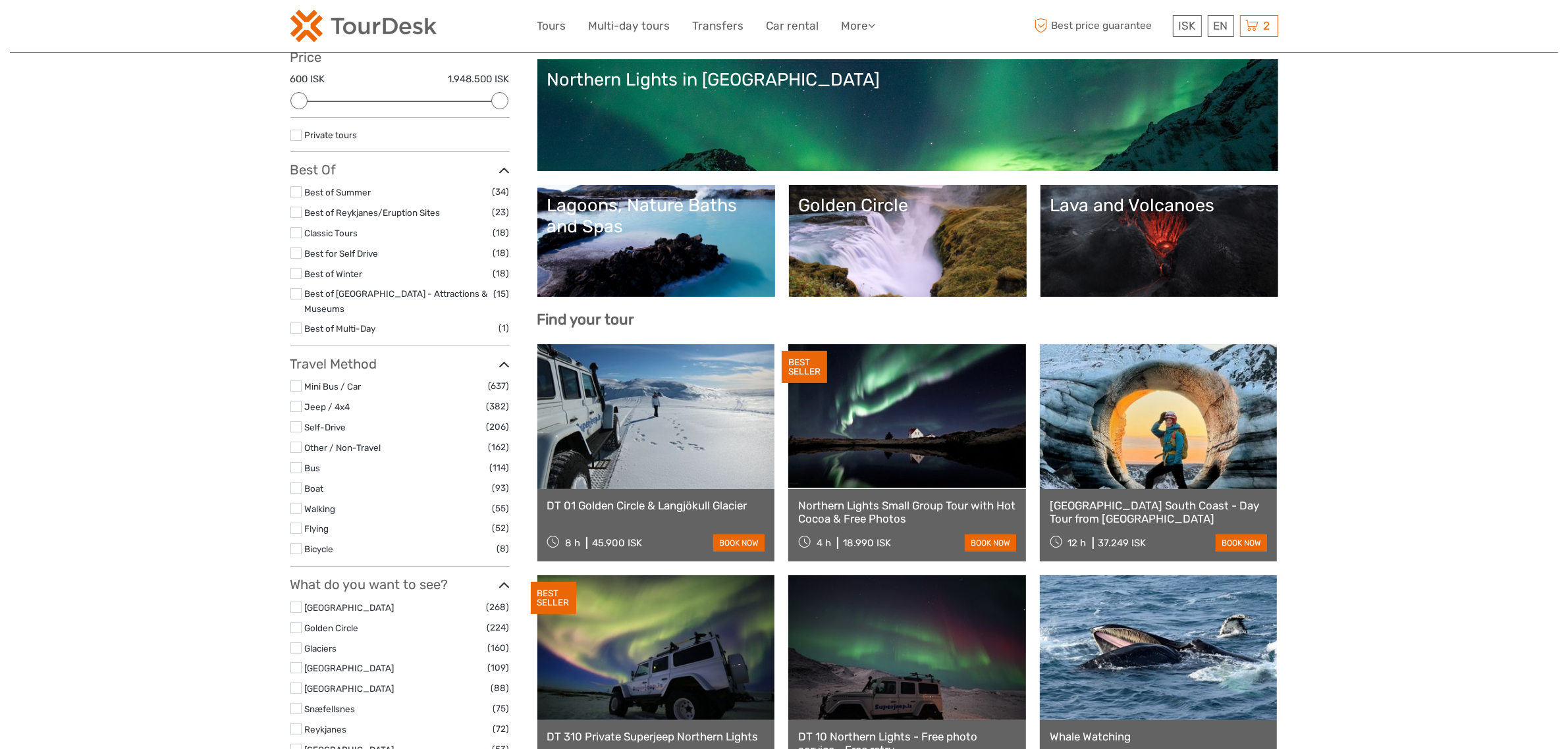
scroll to position [82, 0]
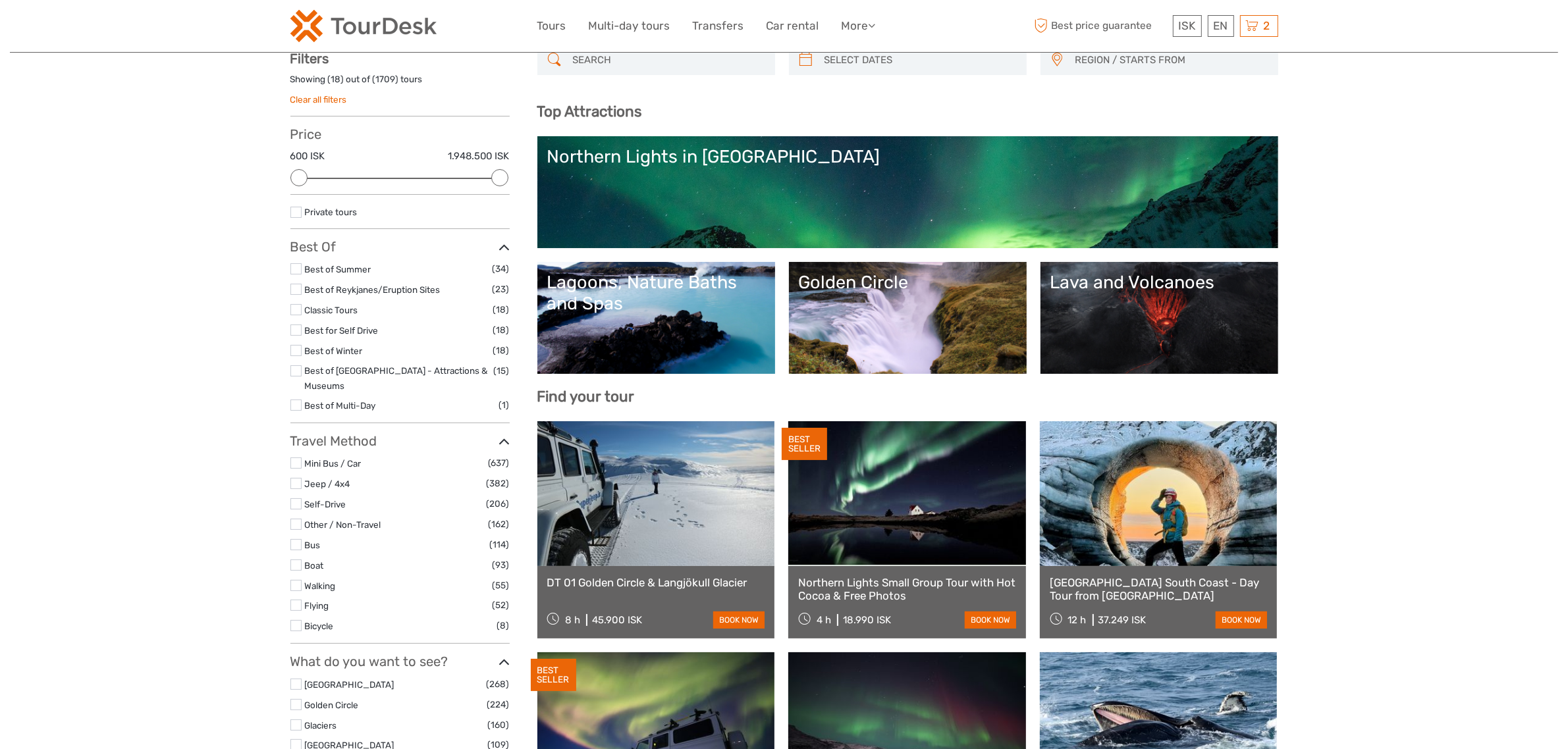
click at [603, 64] on input "search" at bounding box center [669, 60] width 201 height 23
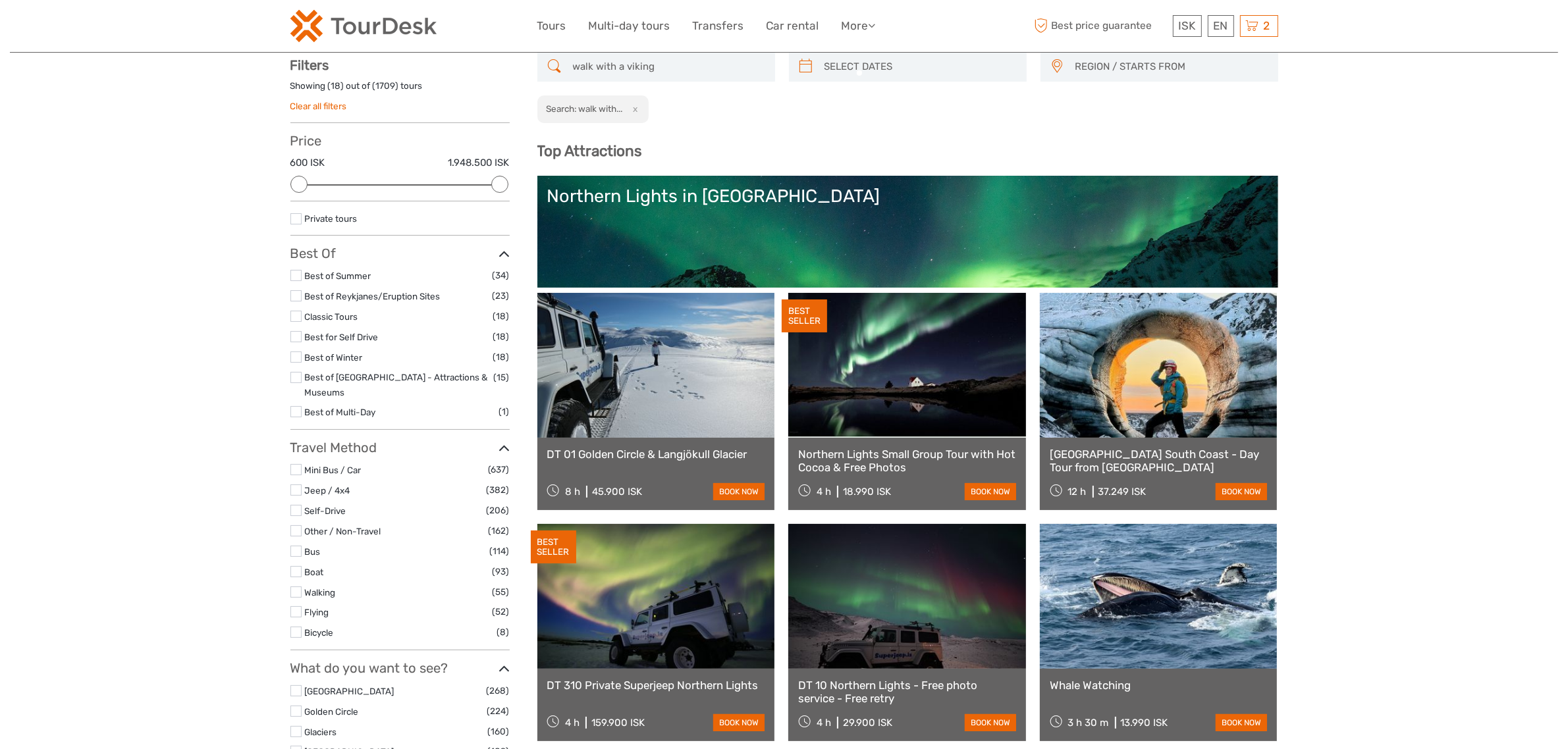
scroll to position [75, 0]
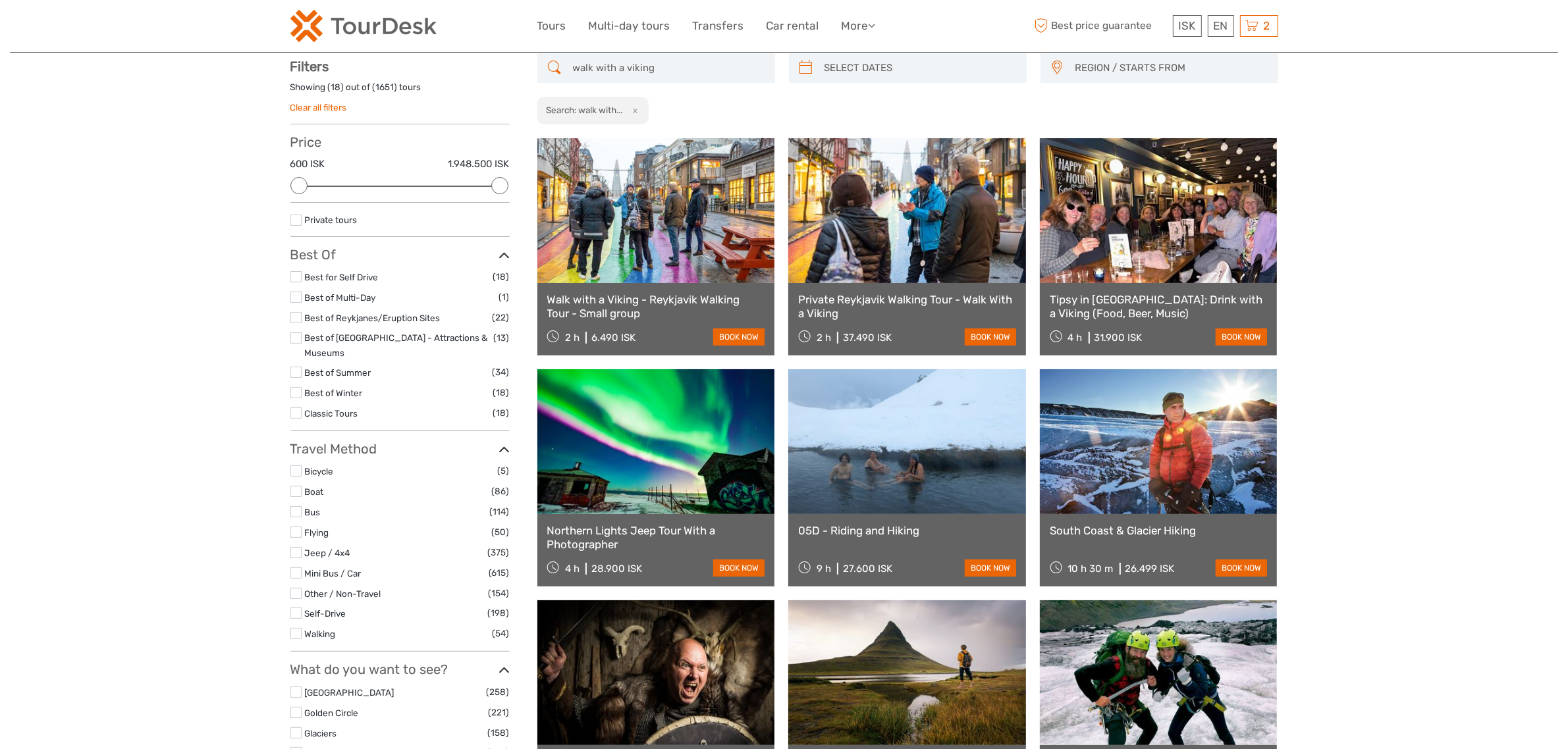
type input "walk with a viking"
click at [713, 298] on link "Walk with a Viking - Reykjavik Walking Tour - Small group" at bounding box center [656, 306] width 218 height 27
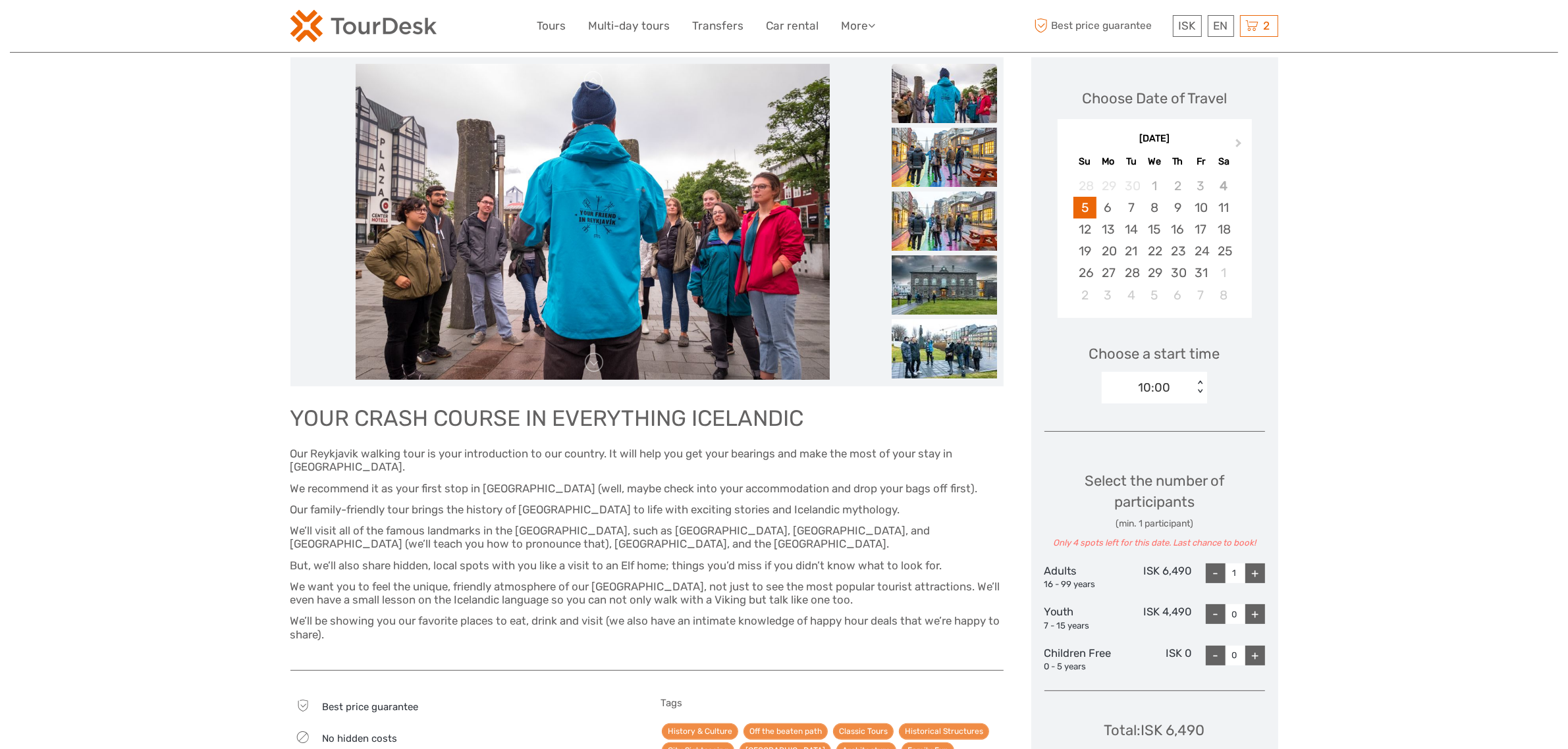
click at [1170, 393] on div "10:00" at bounding box center [1155, 388] width 33 height 17
click at [1160, 452] on div "13:00" at bounding box center [1154, 449] width 92 height 22
drag, startPoint x: 1186, startPoint y: 396, endPoint x: 1097, endPoint y: 203, distance: 212.5
click at [1185, 391] on div "13:00" at bounding box center [1148, 388] width 92 height 20
click at [1084, 212] on div "5" at bounding box center [1084, 208] width 23 height 22
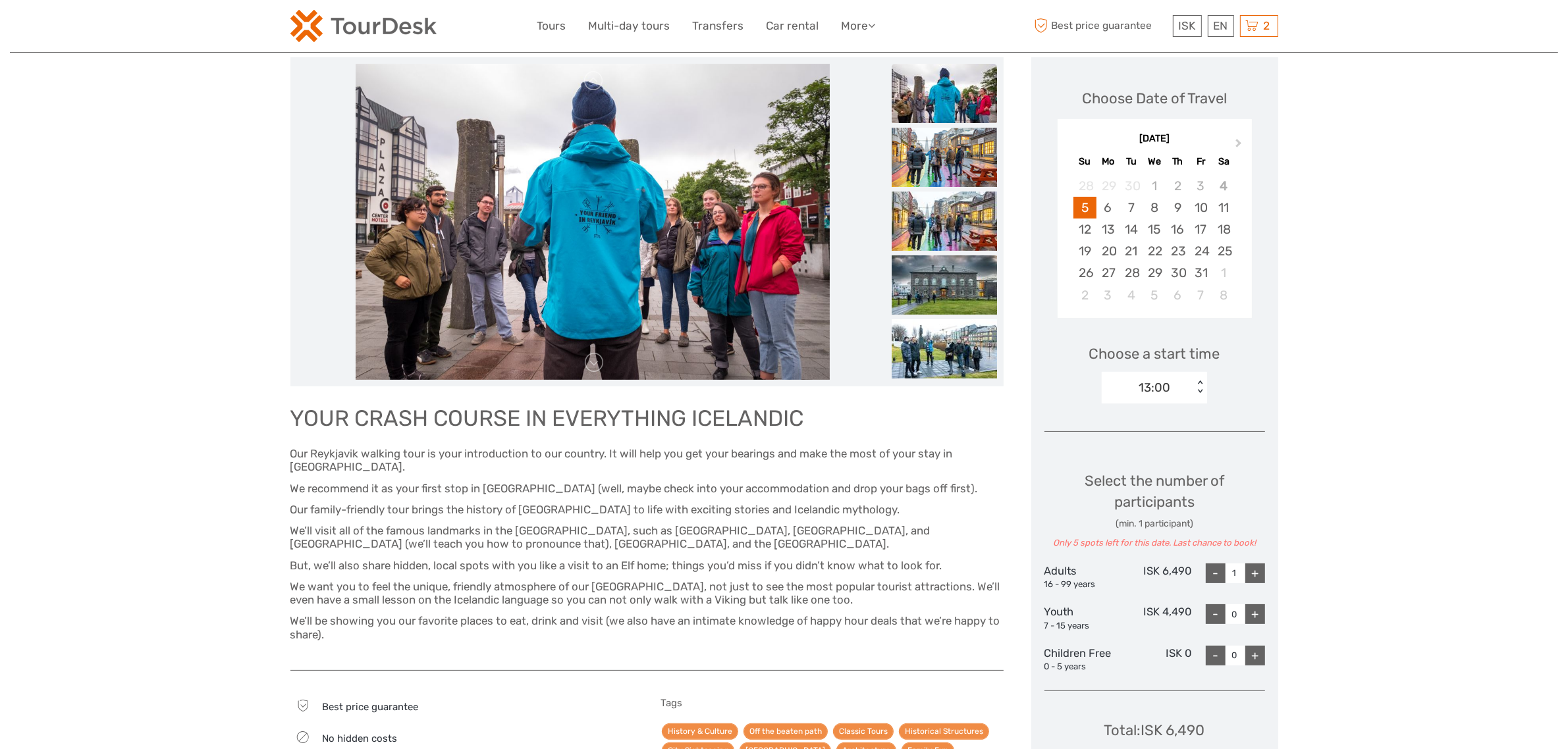
click at [1185, 385] on div "13:00" at bounding box center [1148, 388] width 92 height 20
click at [1172, 448] on div "13:00" at bounding box center [1154, 449] width 92 height 22
click at [1147, 366] on div "Choose a start time 13:00 < >" at bounding box center [1154, 368] width 220 height 84
click at [1153, 396] on div "13:00" at bounding box center [1154, 388] width 32 height 17
click at [1145, 445] on div "13:00" at bounding box center [1154, 449] width 92 height 22
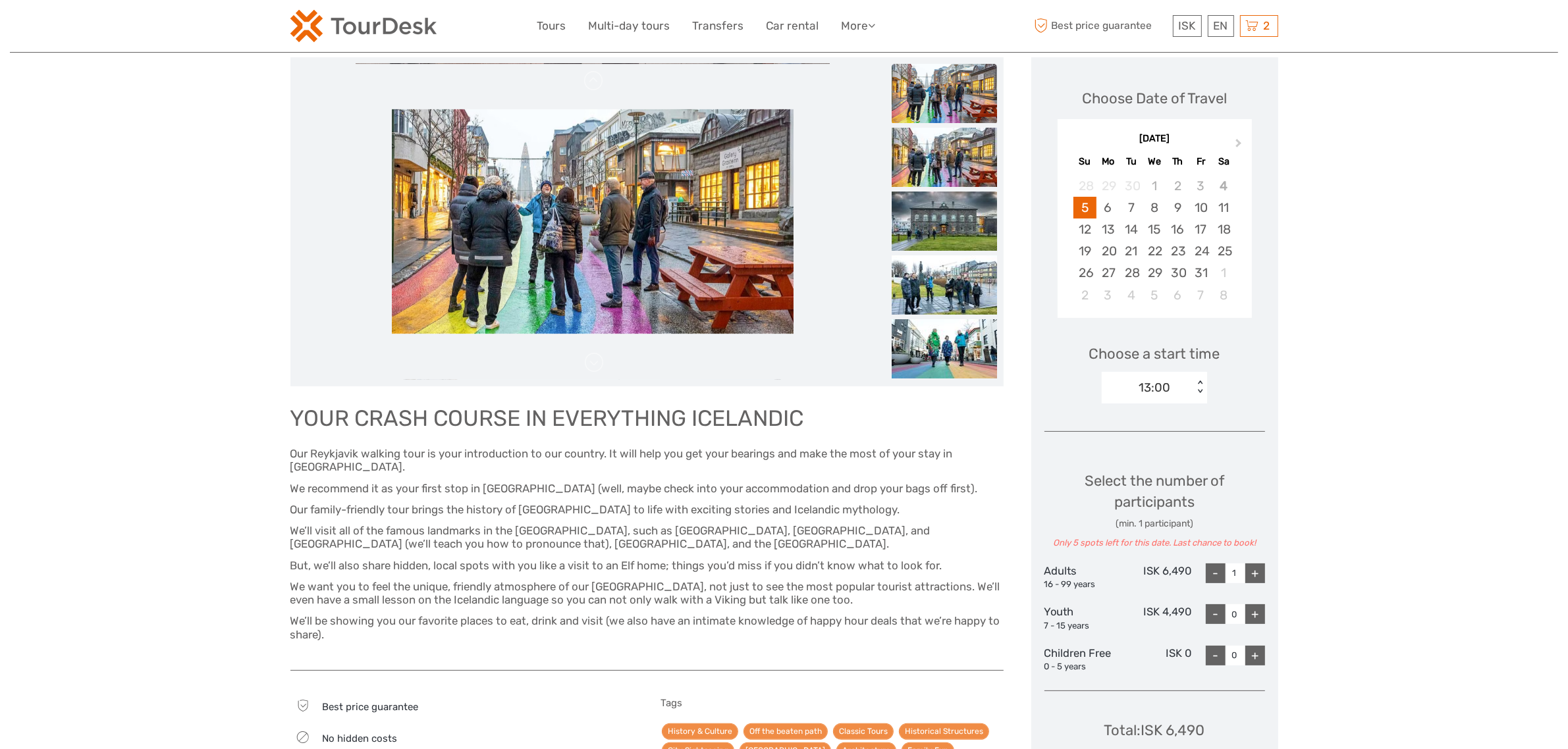
click at [1259, 583] on div "+" at bounding box center [1255, 573] width 20 height 20
type input "2"
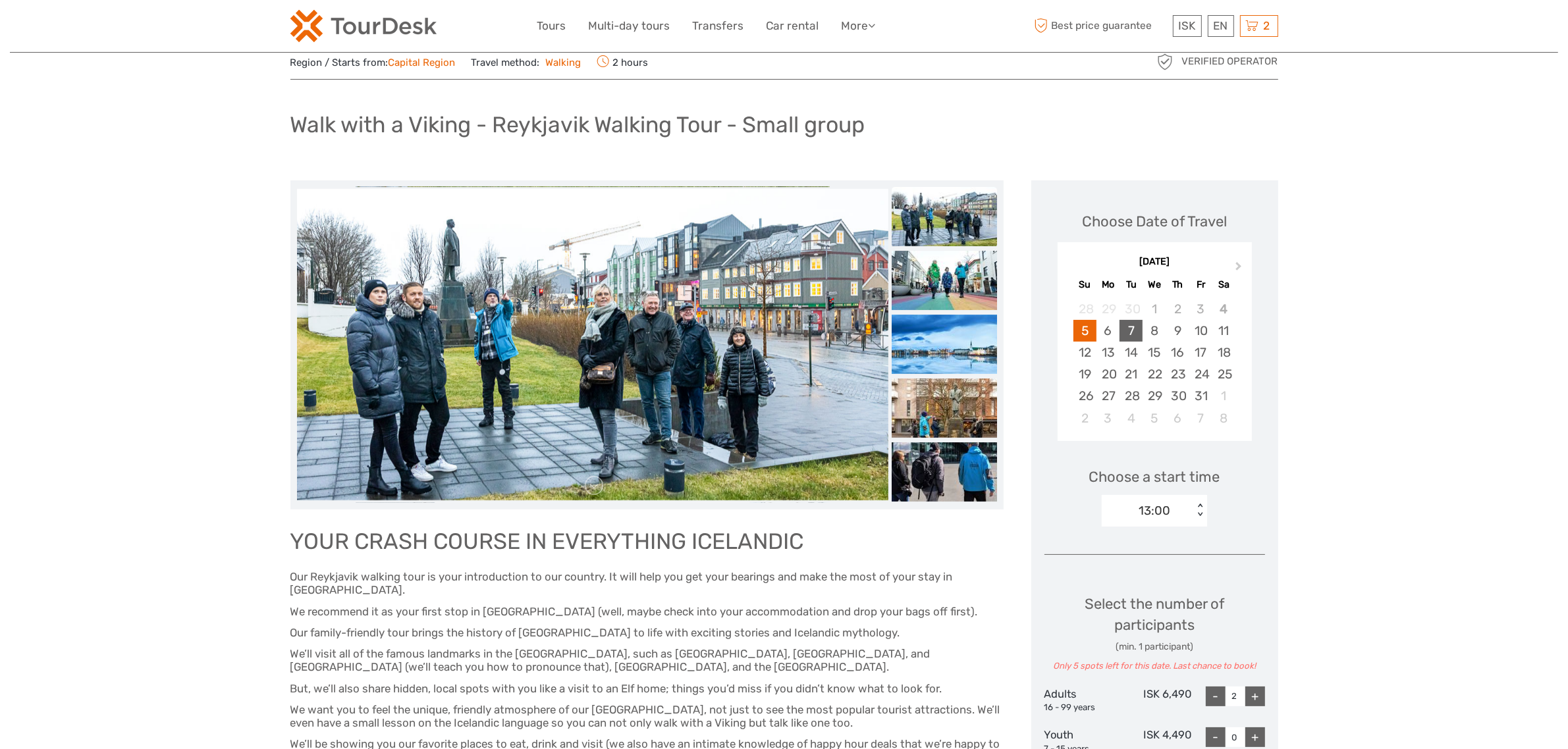
scroll to position [82, 0]
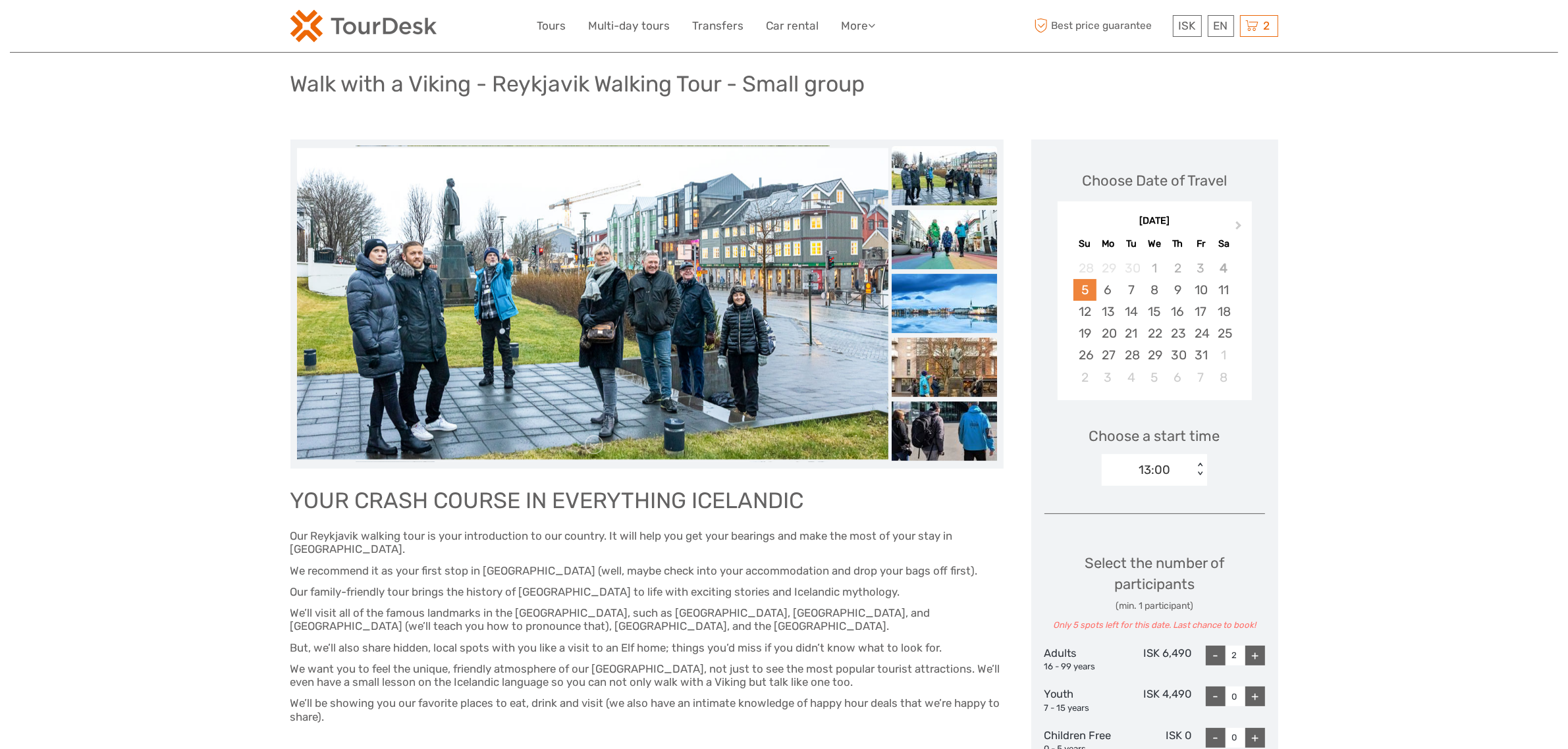
click at [1090, 284] on div "5" at bounding box center [1084, 289] width 23 height 22
click at [1149, 455] on div "13:00 < >" at bounding box center [1154, 469] width 105 height 32
click at [1155, 471] on div "13:00" at bounding box center [1154, 470] width 32 height 17
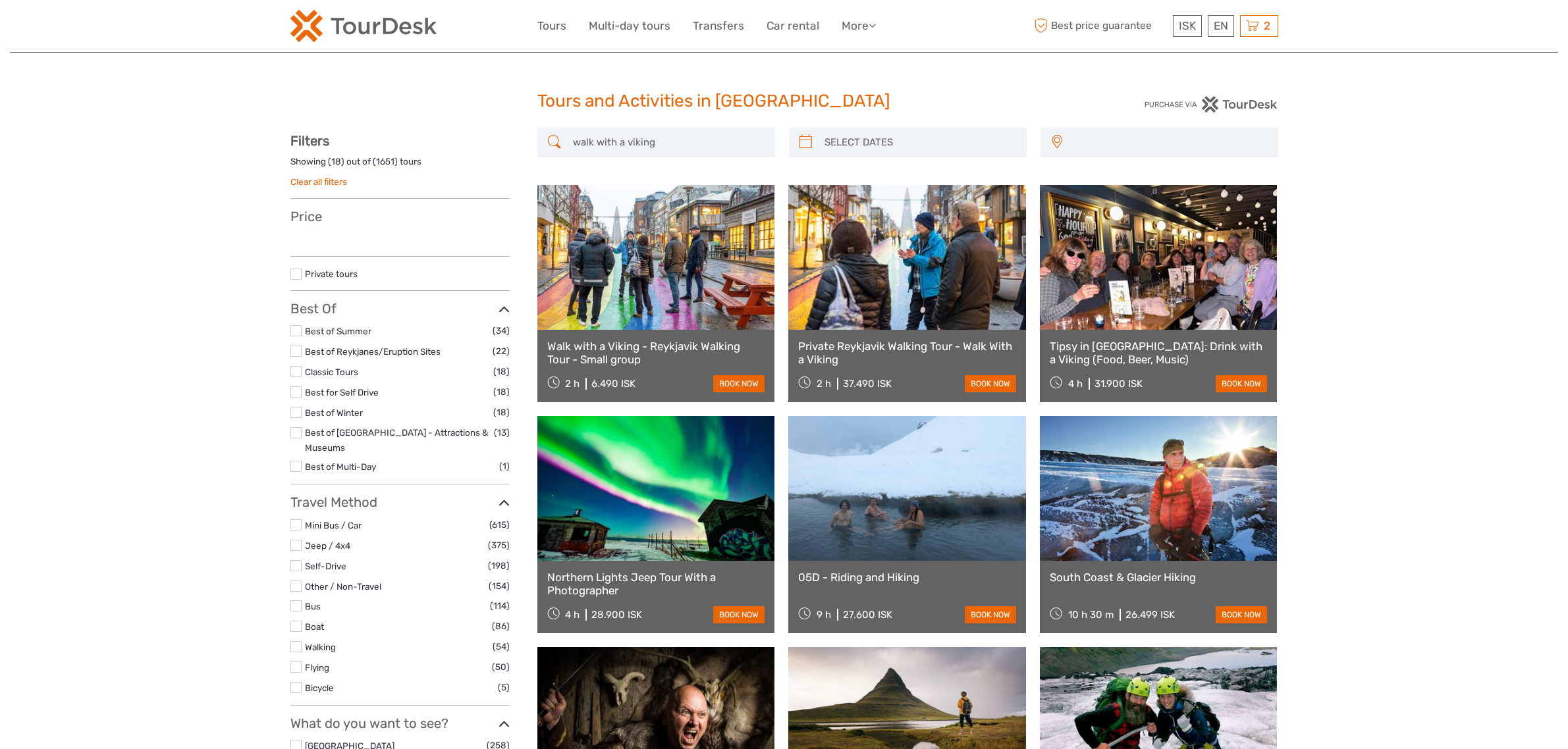
select select
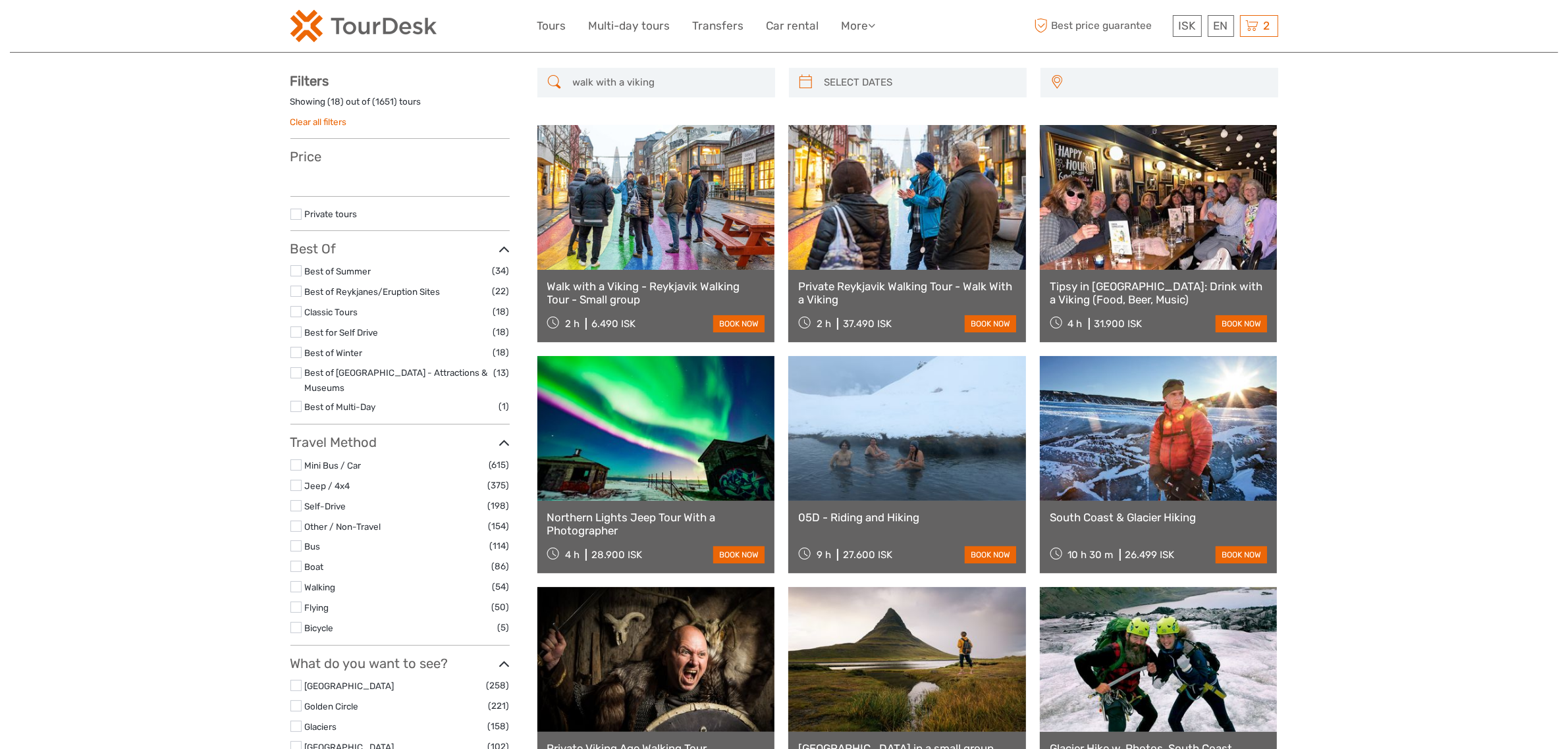
scroll to position [75, 0]
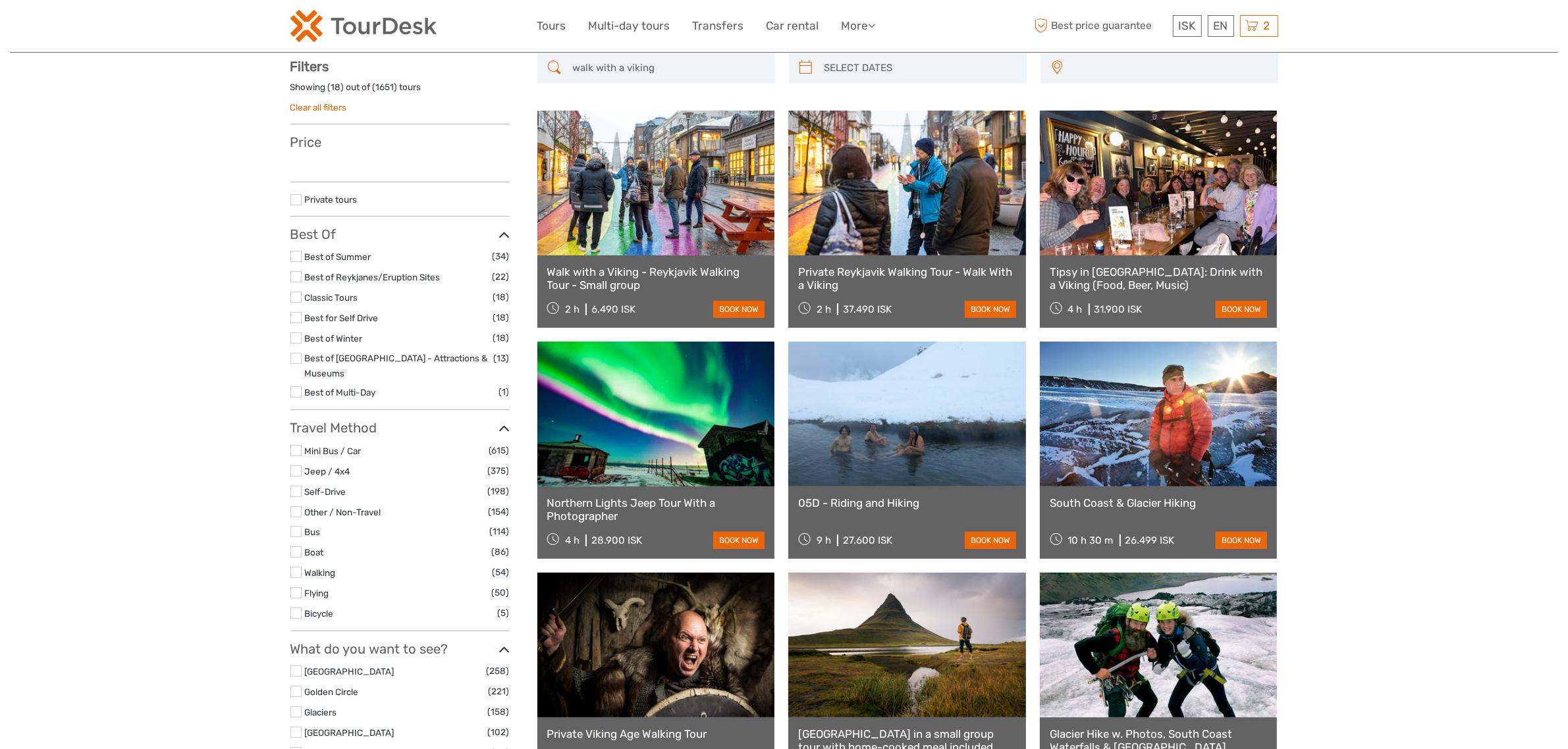
select select
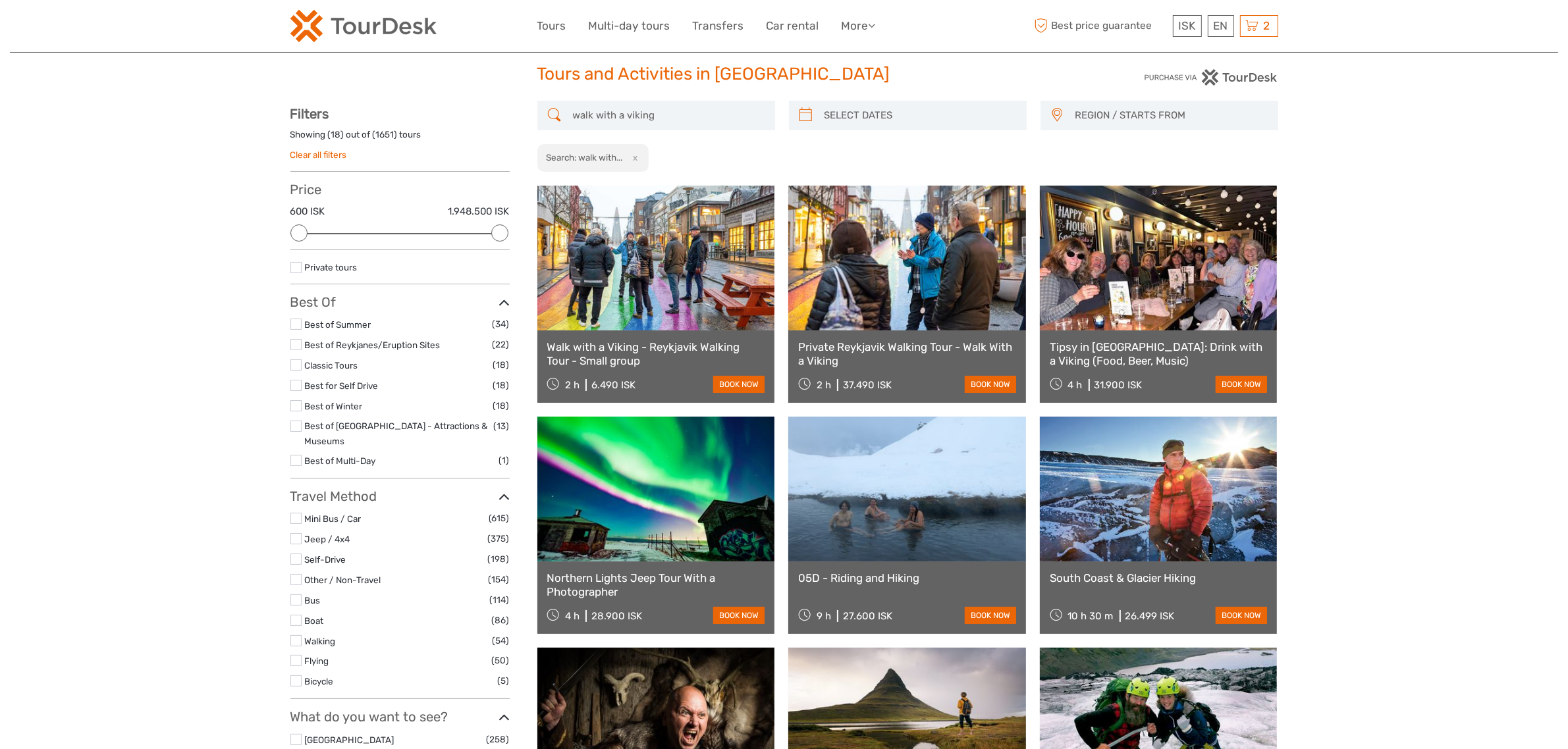
scroll to position [0, 0]
